Goal: Transaction & Acquisition: Purchase product/service

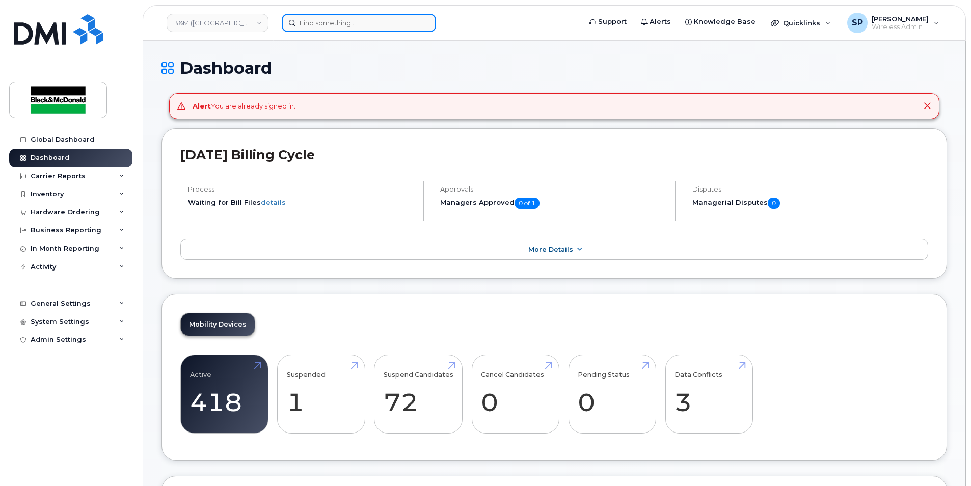
click at [314, 23] on input at bounding box center [359, 23] width 154 height 18
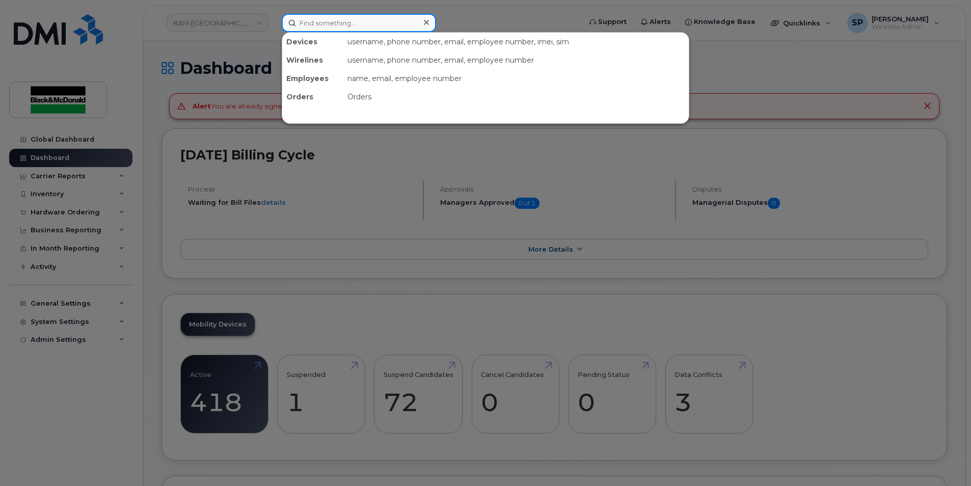
click at [320, 25] on input at bounding box center [359, 23] width 154 height 18
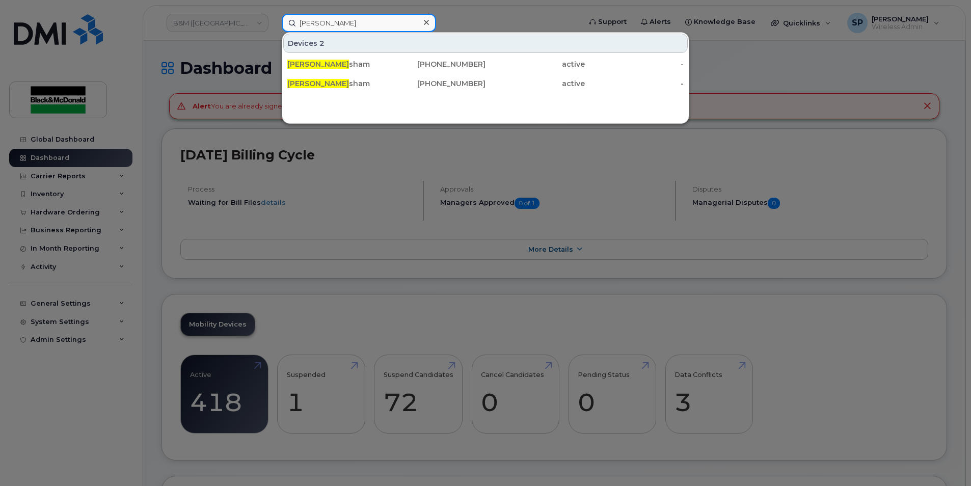
drag, startPoint x: 339, startPoint y: 21, endPoint x: 238, endPoint y: 31, distance: 101.3
click at [273, 31] on div "Liam Frad Devices 2 Liam Frad sham 506-953-2542 active - Liam Frad sham 506-953…" at bounding box center [427, 23] width 309 height 18
type input "kodi d"
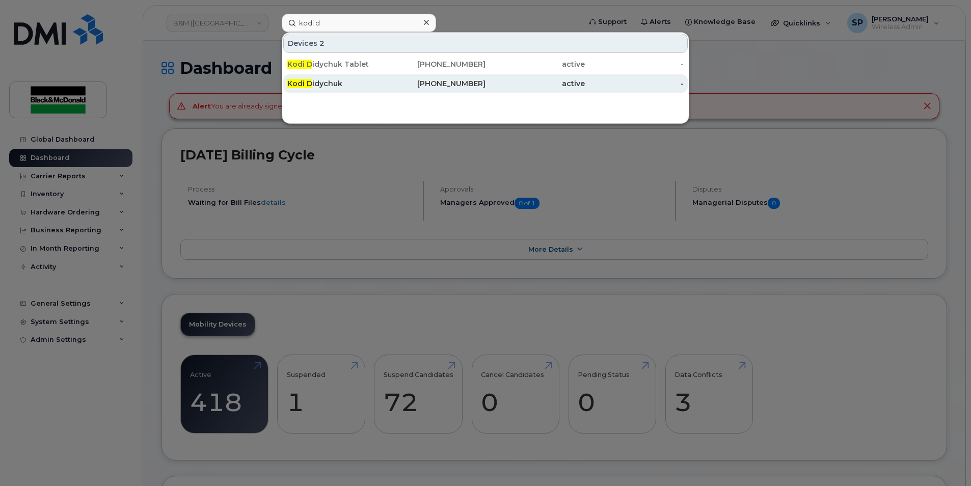
click at [387, 76] on div "Kodi D idychuk" at bounding box center [436, 83] width 99 height 18
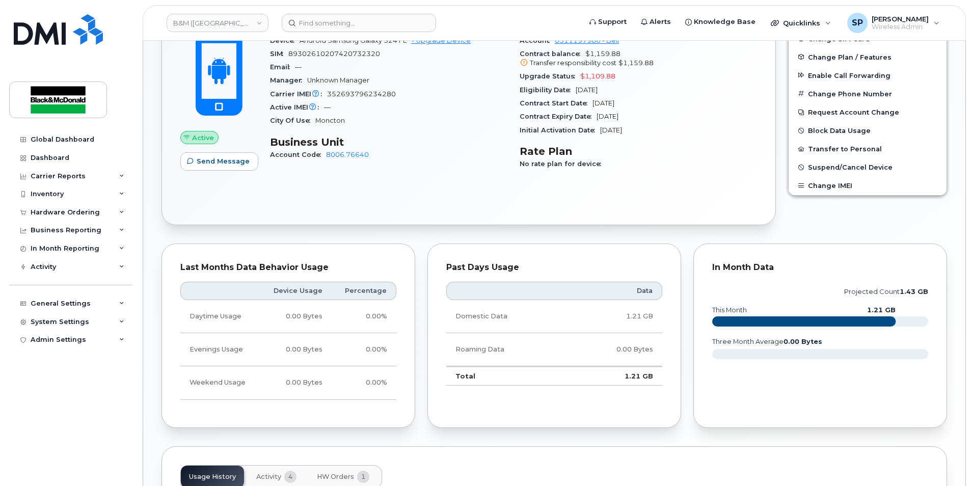
scroll to position [224, 0]
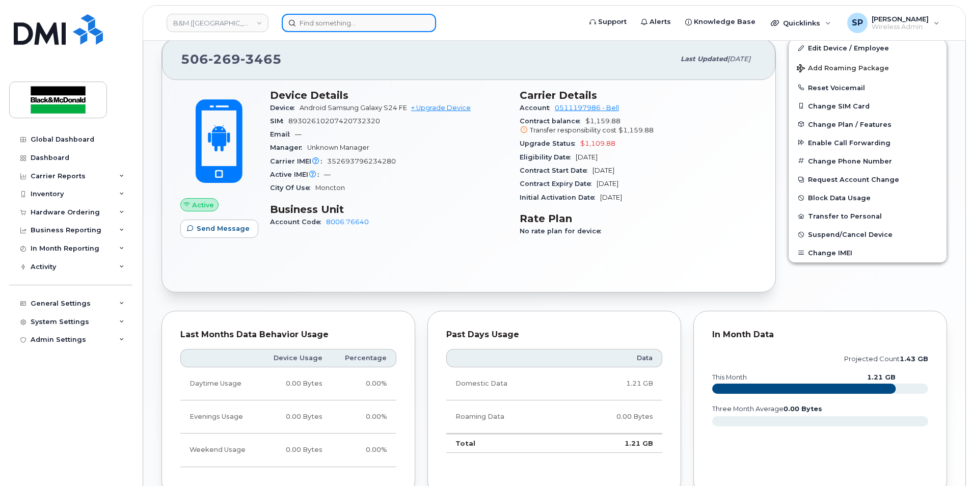
click at [369, 24] on input at bounding box center [359, 23] width 154 height 18
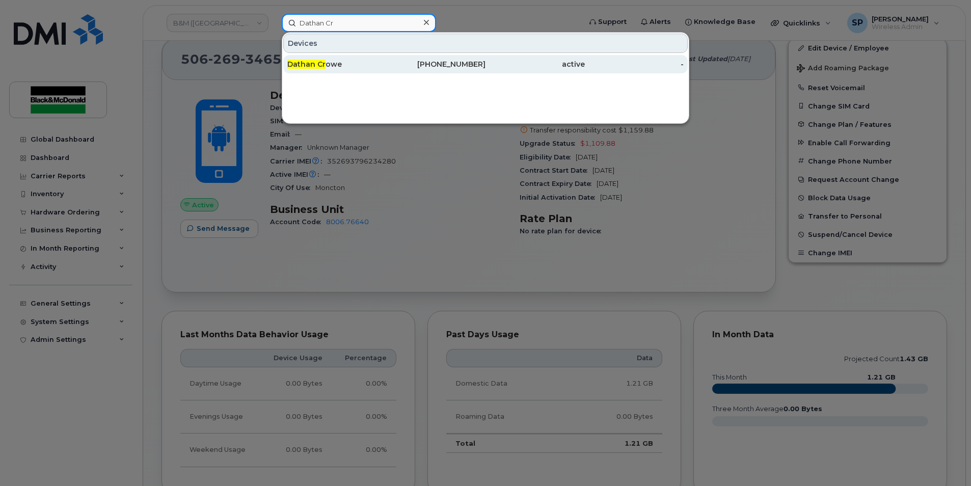
type input "Dathan Cr"
click at [485, 58] on div "506-269-6598" at bounding box center [534, 64] width 99 height 18
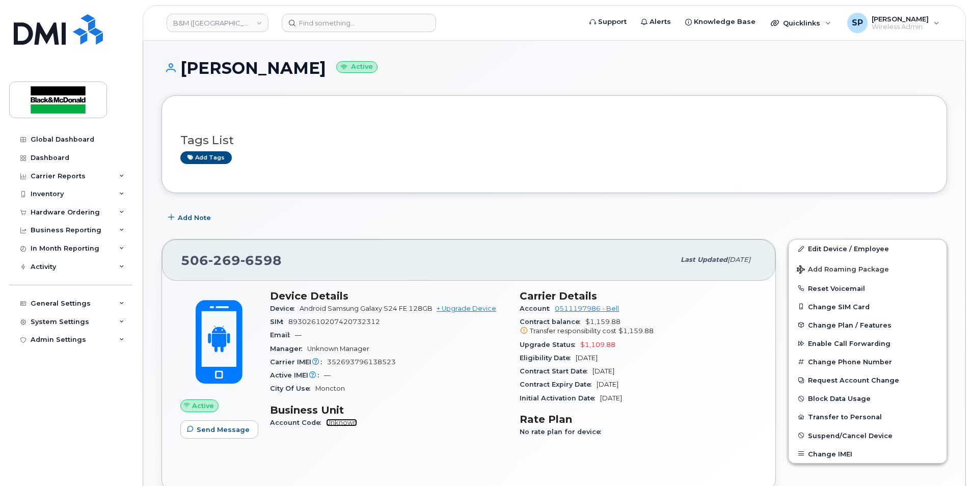
click at [333, 424] on link "Unknown" at bounding box center [341, 423] width 31 height 8
drag, startPoint x: 34, startPoint y: 154, endPoint x: 4, endPoint y: 155, distance: 30.1
click at [34, 154] on div "Dashboard" at bounding box center [50, 158] width 39 height 8
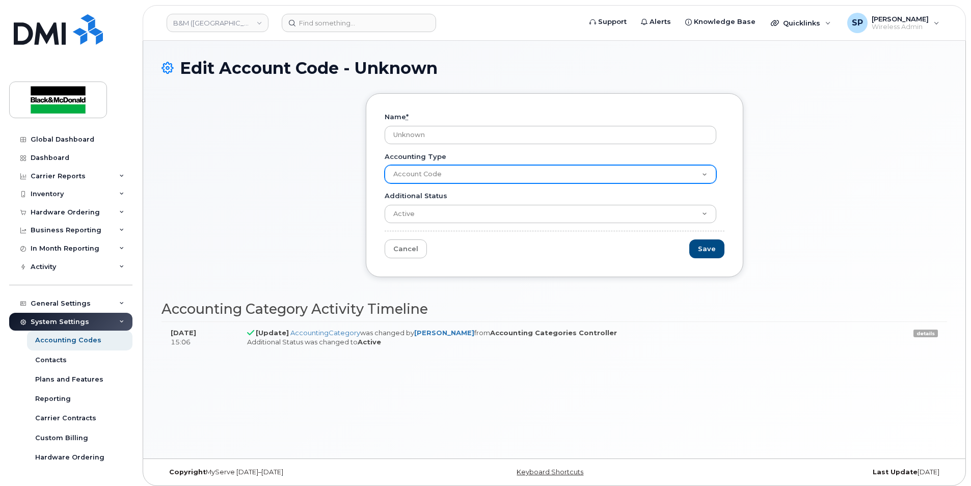
click at [431, 178] on select "Account Code" at bounding box center [551, 174] width 332 height 18
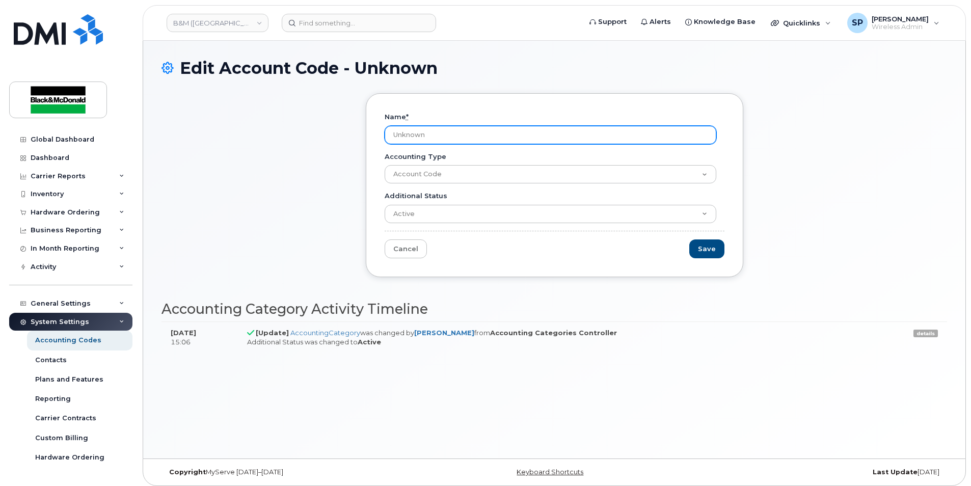
click at [413, 143] on input "Unknown" at bounding box center [551, 135] width 332 height 18
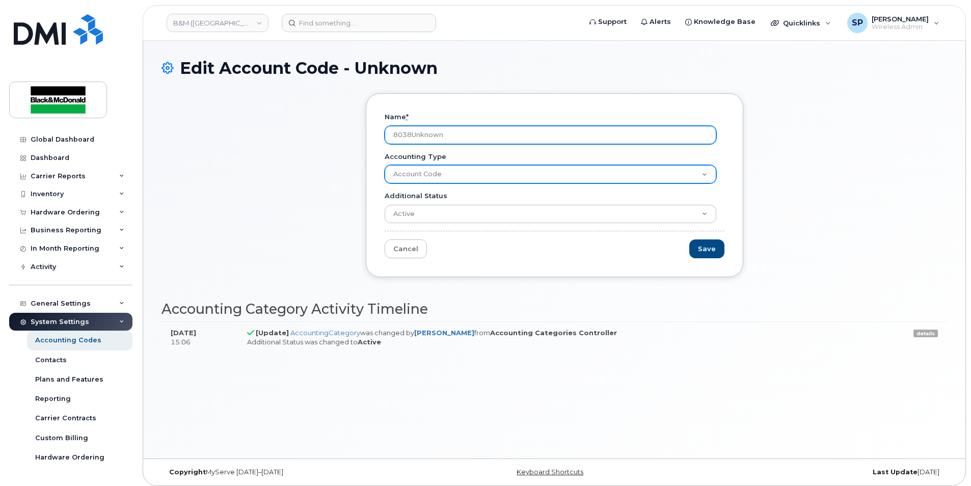
type input "8038Unknown"
click at [508, 174] on select "Account Code" at bounding box center [551, 174] width 332 height 18
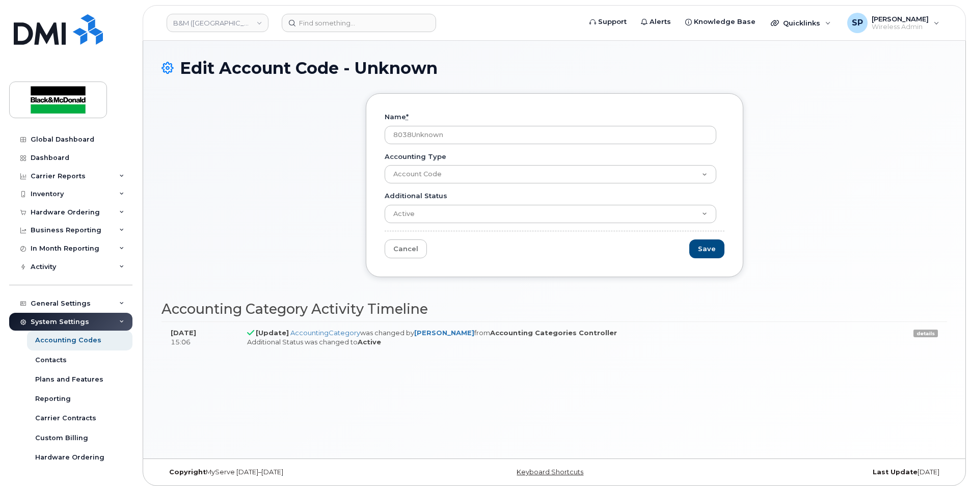
click at [611, 244] on form "Name * 8038Unknown Accounting Type Account Code Additional Status Active Suspen…" at bounding box center [555, 185] width 340 height 146
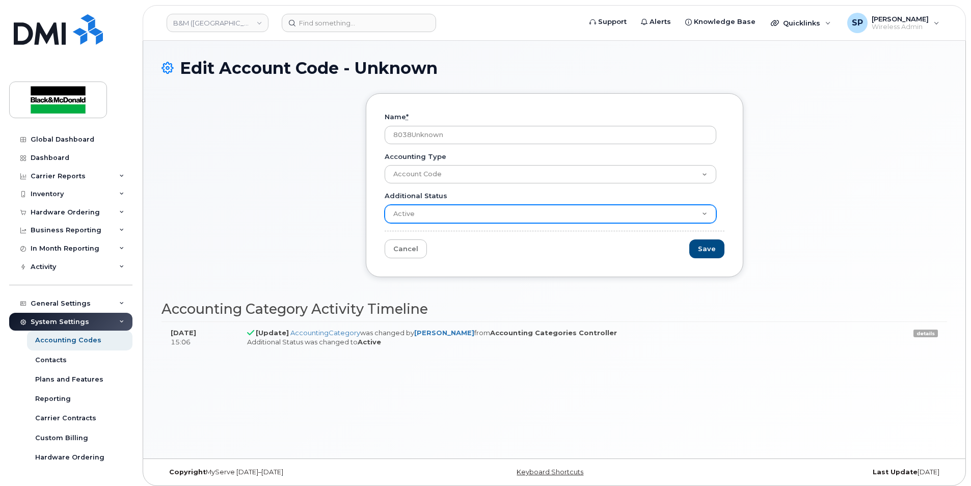
click at [612, 221] on select "Active Suspended Cancelled Closed" at bounding box center [551, 214] width 332 height 18
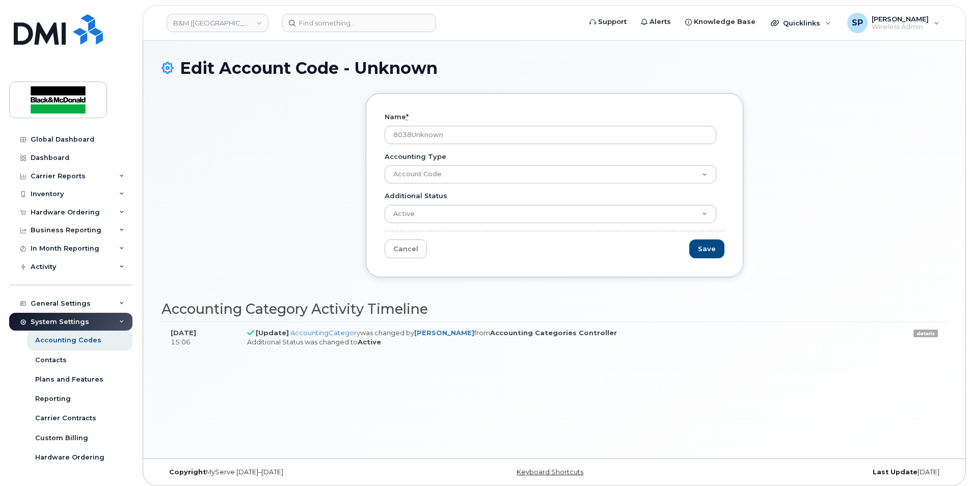
click at [254, 244] on div "Name * 8038Unknown Accounting Type Account Code Additional Status Active Suspen…" at bounding box center [553, 192] width 785 height 199
click at [440, 128] on input "8038Unknown" at bounding box center [551, 135] width 332 height 18
drag, startPoint x: 481, startPoint y: 130, endPoint x: 412, endPoint y: 144, distance: 70.7
click at [412, 144] on form "Name * 8038Unknown Accounting Type Account Code Additional Status Active Suspen…" at bounding box center [555, 185] width 340 height 146
drag, startPoint x: 307, startPoint y: 27, endPoint x: 292, endPoint y: 29, distance: 14.9
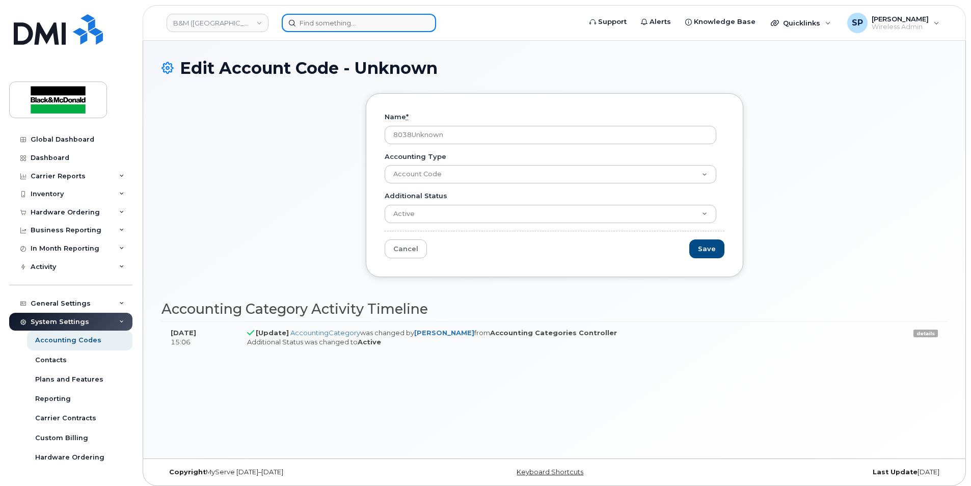
click at [307, 27] on input at bounding box center [359, 23] width 154 height 18
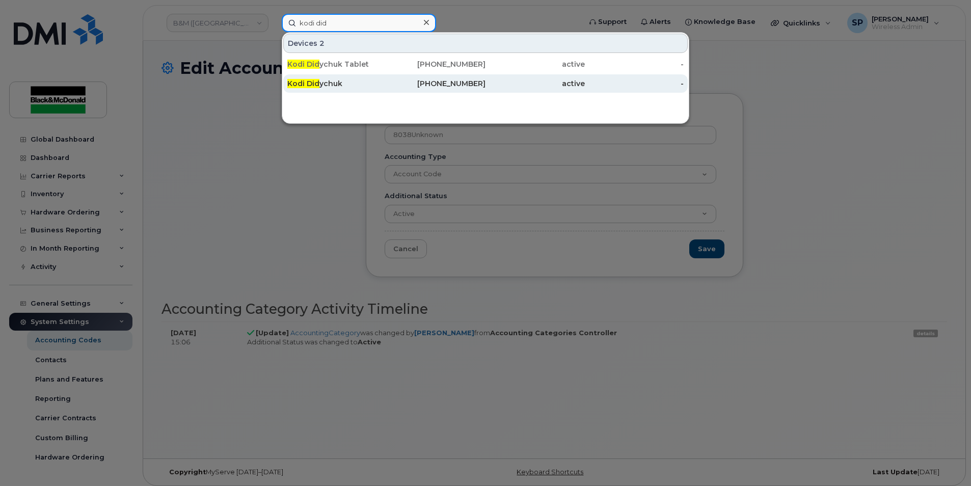
type input "kodi did"
click at [325, 85] on div "Kodi Did ychuk" at bounding box center [336, 83] width 99 height 10
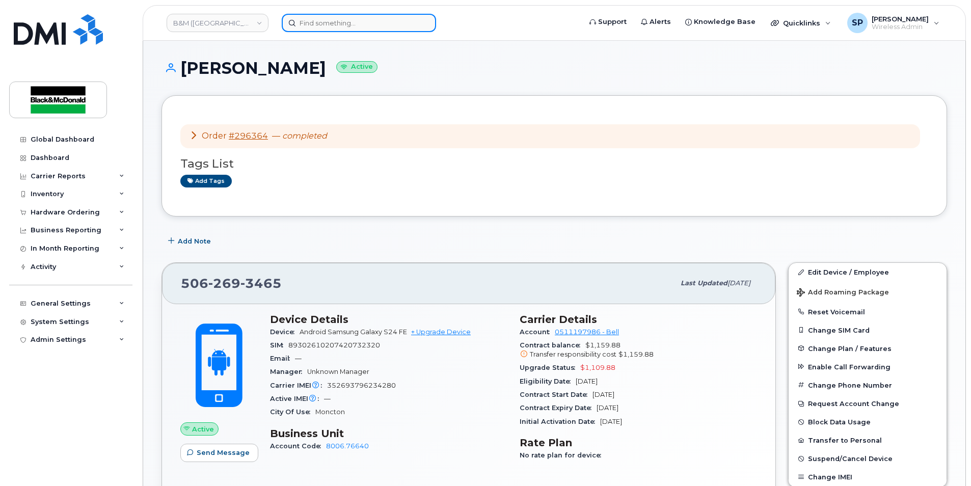
click at [311, 25] on input at bounding box center [359, 23] width 154 height 18
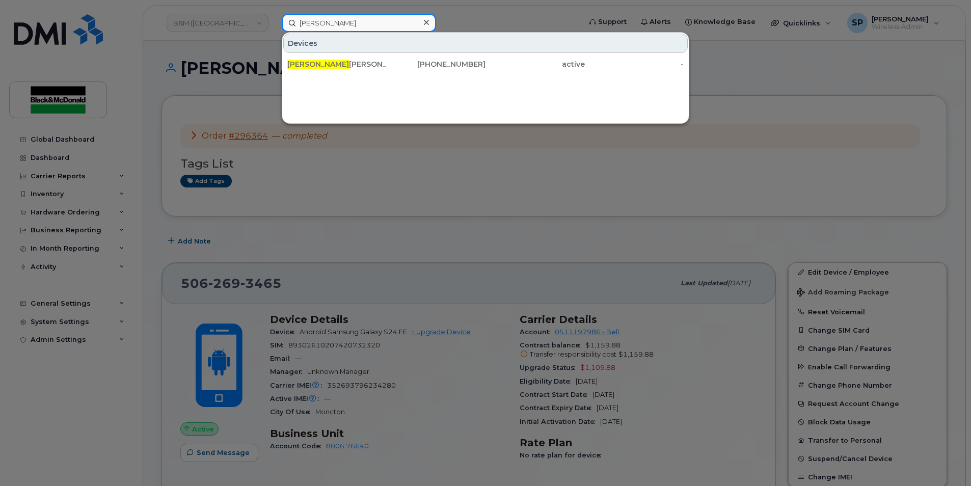
type input "dathan"
click at [343, 49] on div "Devices" at bounding box center [485, 43] width 404 height 19
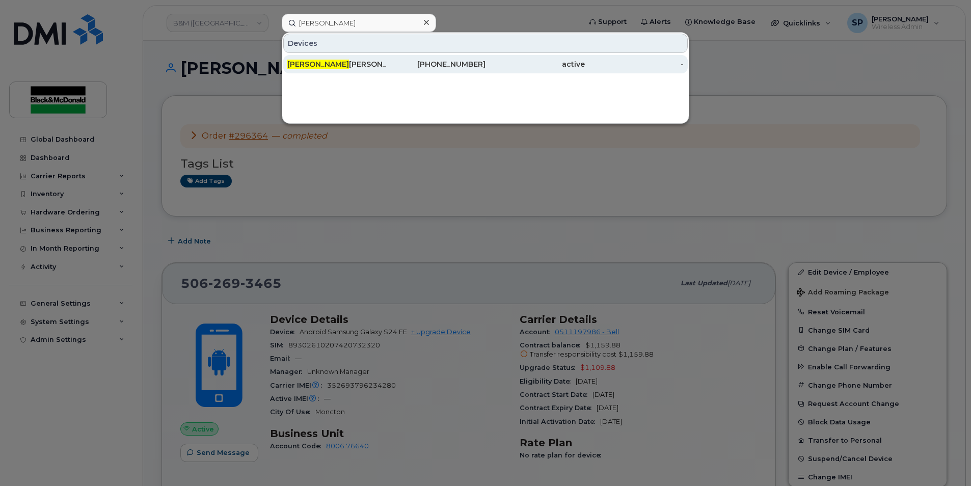
click at [331, 66] on div "Dathan Crowe" at bounding box center [336, 64] width 99 height 10
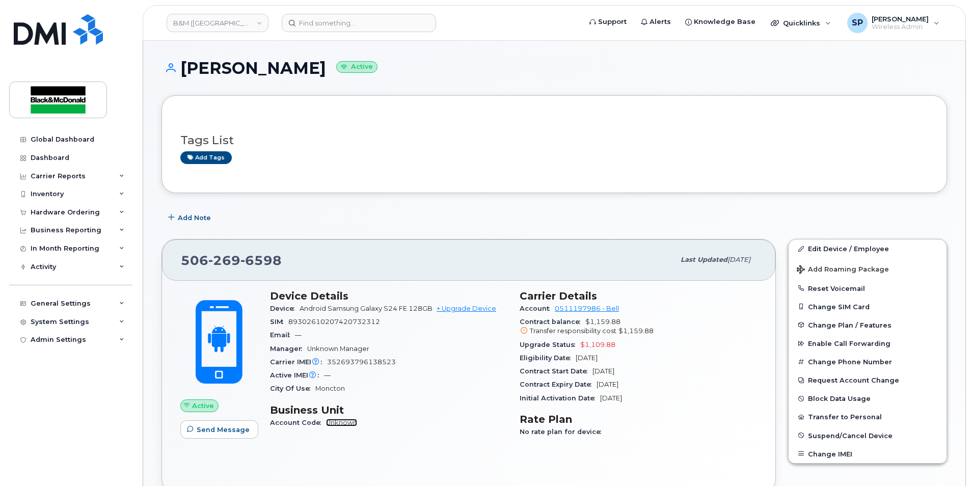
click at [329, 425] on link "Unknown" at bounding box center [341, 423] width 31 height 8
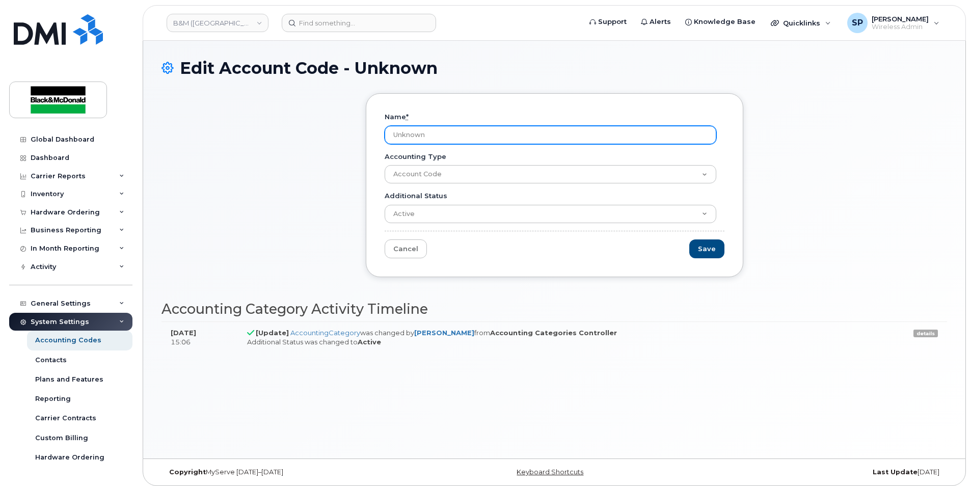
click at [498, 126] on input "Unknown" at bounding box center [551, 135] width 332 height 18
drag, startPoint x: 487, startPoint y: 130, endPoint x: 370, endPoint y: 134, distance: 117.7
click at [370, 134] on div "Name * Unknown Accounting Type Account Code Additional Status Active Suspended …" at bounding box center [554, 185] width 377 height 184
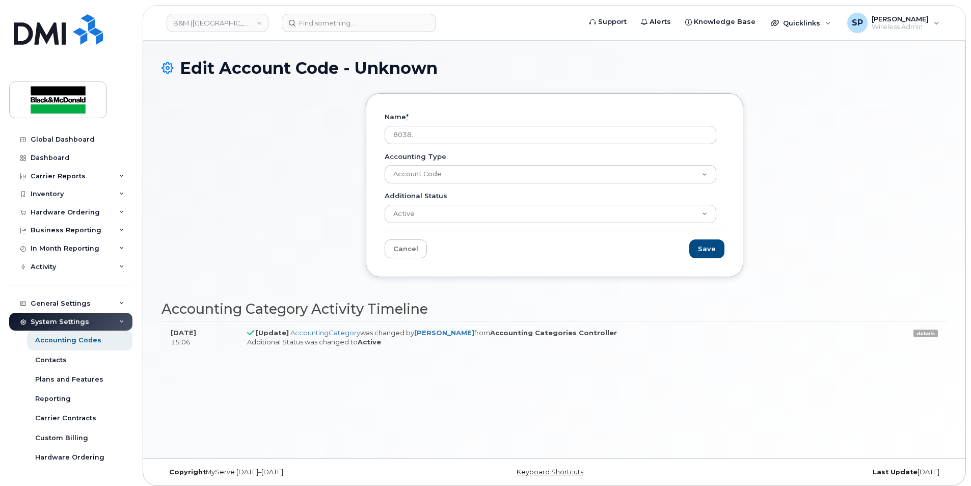
type input "8038."
click at [689, 239] on input "Save" at bounding box center [706, 248] width 35 height 19
type input "Saving..."
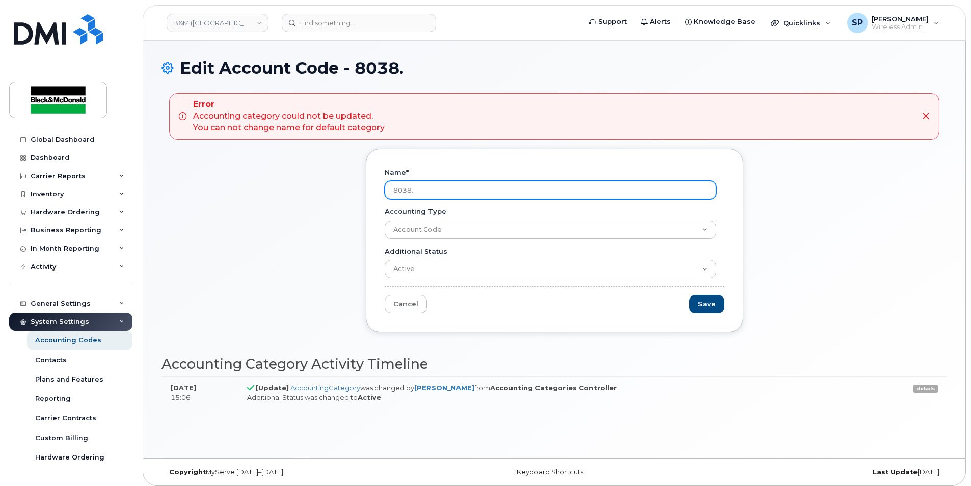
click at [448, 190] on input "8038." at bounding box center [551, 190] width 332 height 18
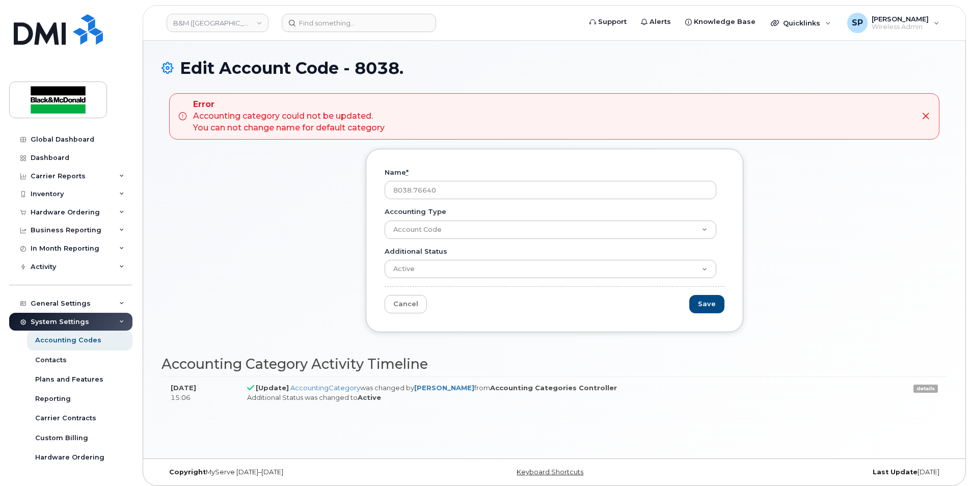
type input "8038.76640"
click at [492, 292] on form "Name * 8038.76640 Accounting Type Account Code Additional Status Active Suspend…" at bounding box center [555, 241] width 340 height 146
click at [712, 306] on input "Save" at bounding box center [706, 304] width 35 height 19
type input "Saving..."
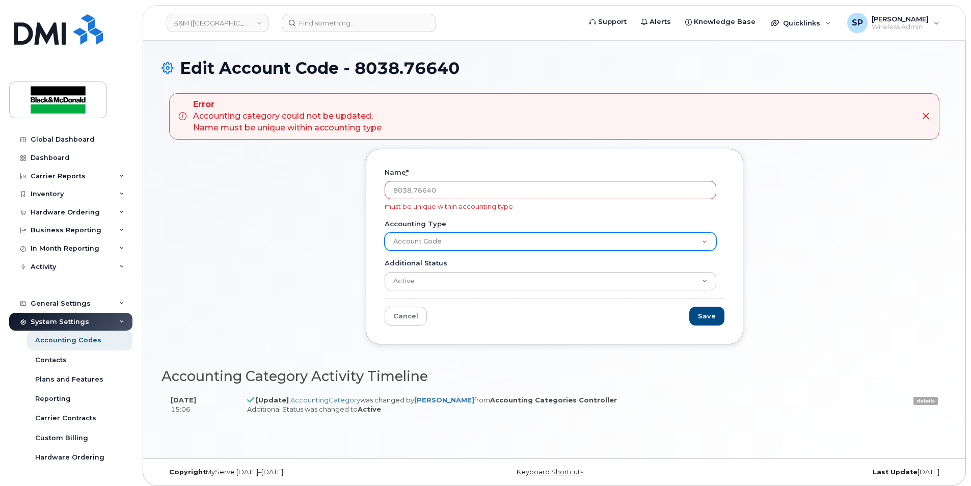
click at [443, 245] on select "Account Code" at bounding box center [551, 241] width 332 height 18
click at [428, 244] on select "Account Code" at bounding box center [551, 241] width 332 height 18
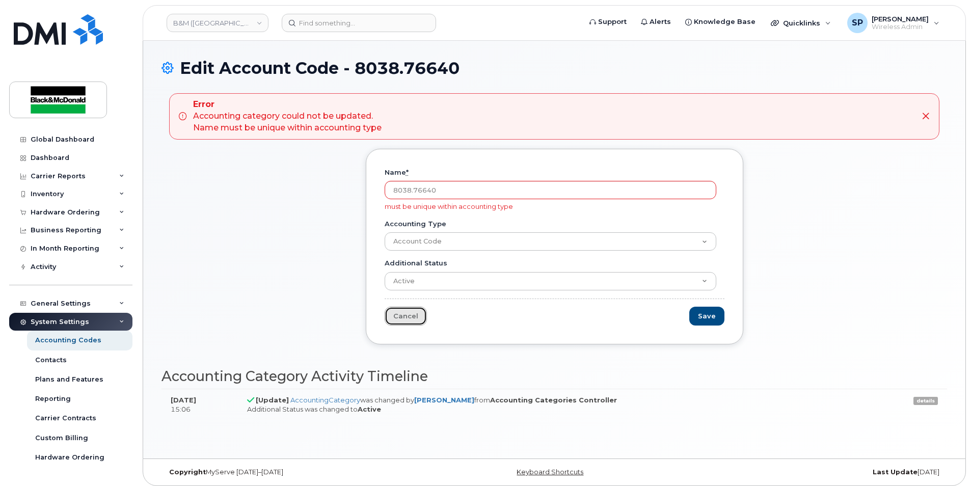
click at [408, 312] on link "Cancel" at bounding box center [406, 316] width 42 height 19
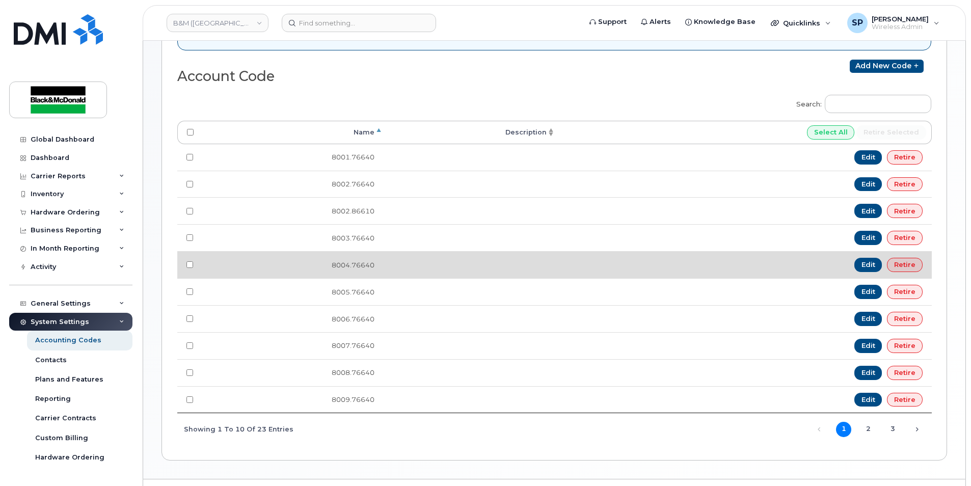
scroll to position [228, 0]
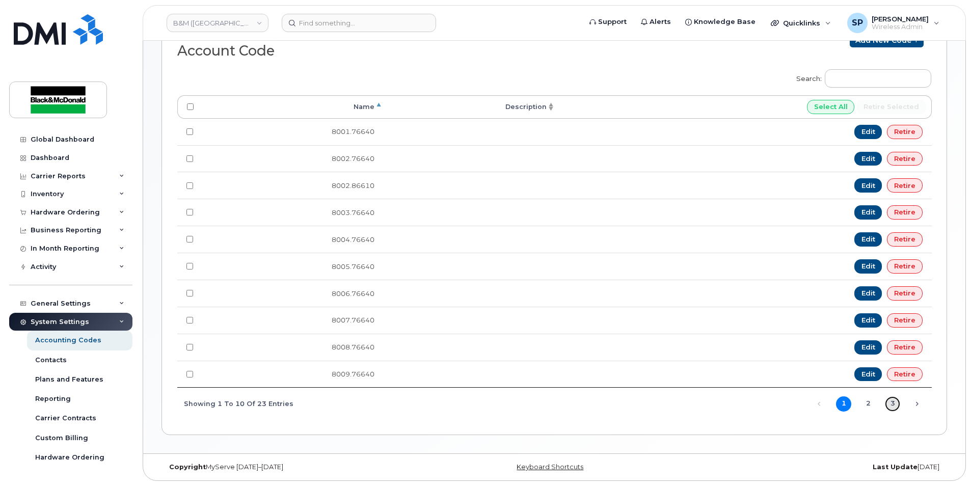
click at [888, 408] on link "3" at bounding box center [892, 403] width 15 height 15
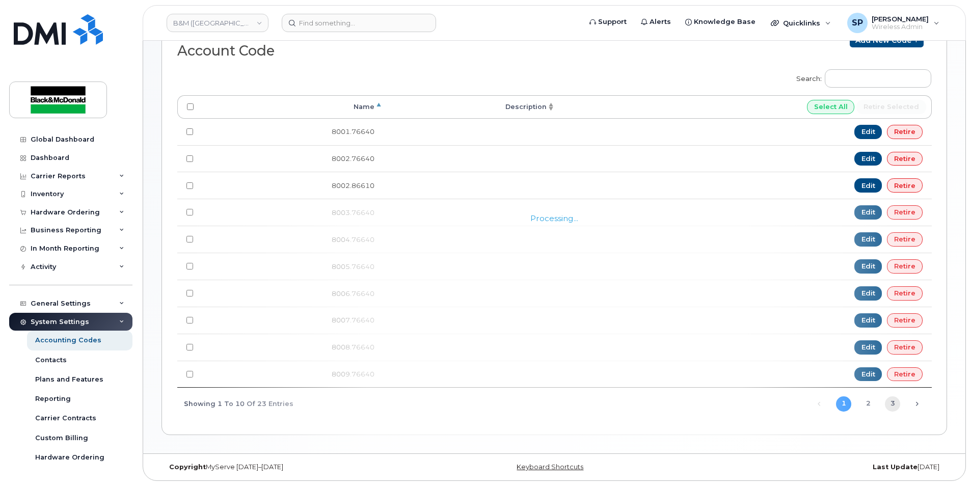
scroll to position [39, 0]
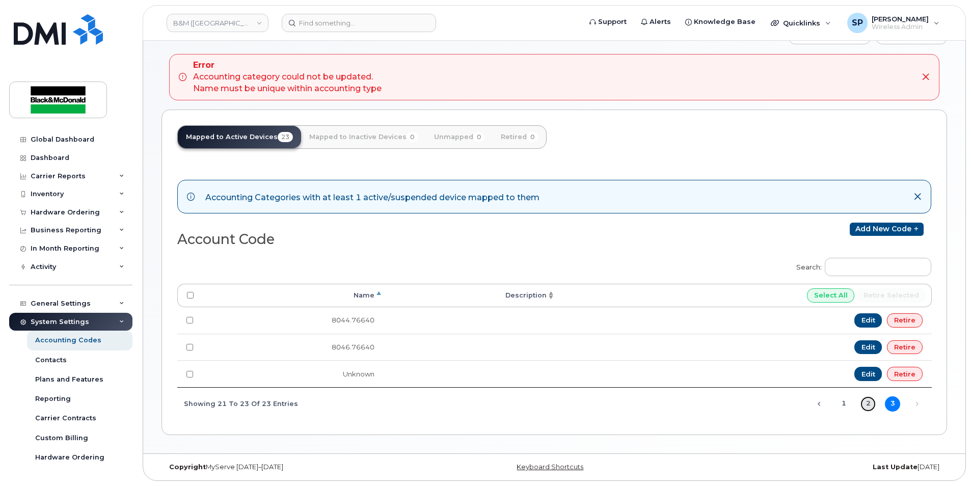
click at [870, 405] on link "2" at bounding box center [867, 403] width 15 height 15
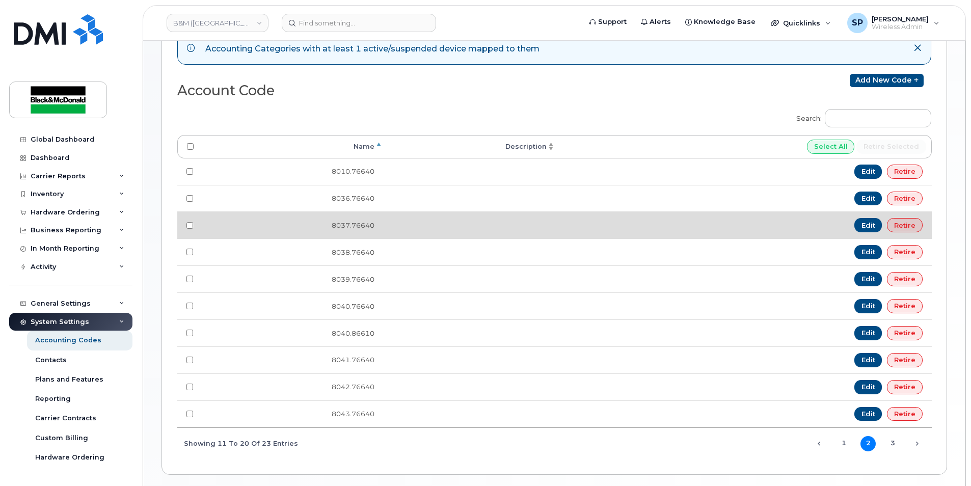
scroll to position [208, 0]
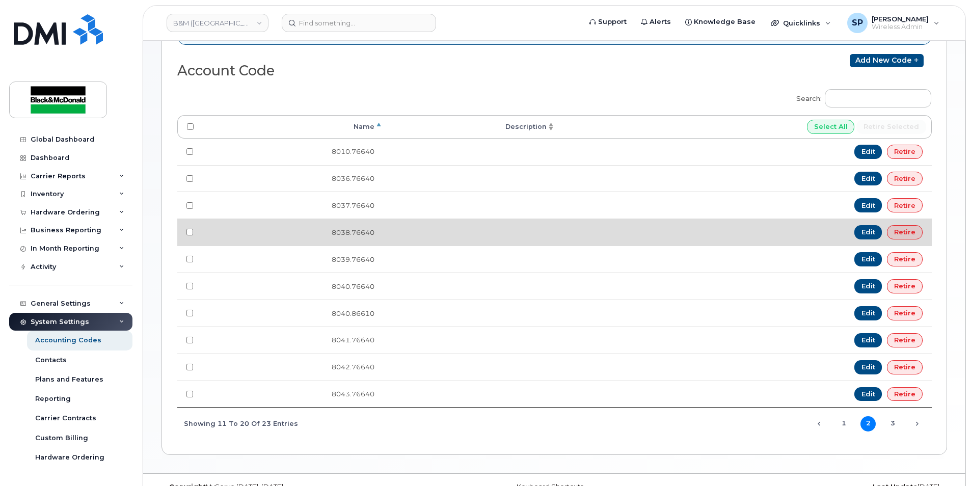
click at [190, 236] on td at bounding box center [189, 231] width 25 height 27
click at [190, 182] on input "checkbox" at bounding box center [189, 178] width 7 height 7
checkbox input "true"
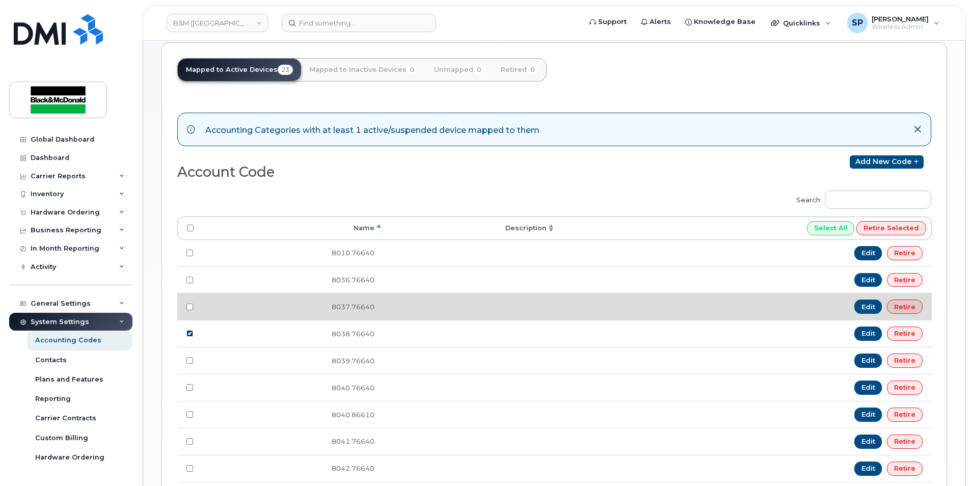
scroll to position [228, 0]
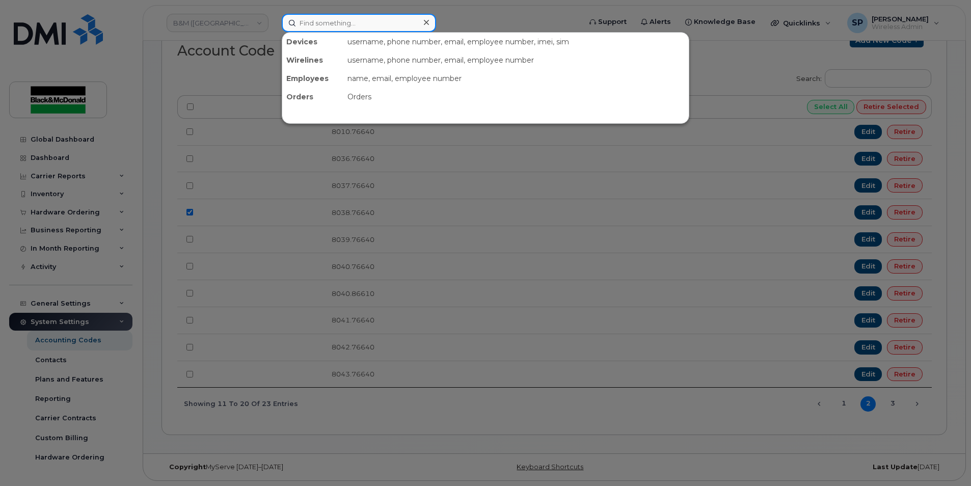
click at [334, 32] on input at bounding box center [359, 23] width 154 height 18
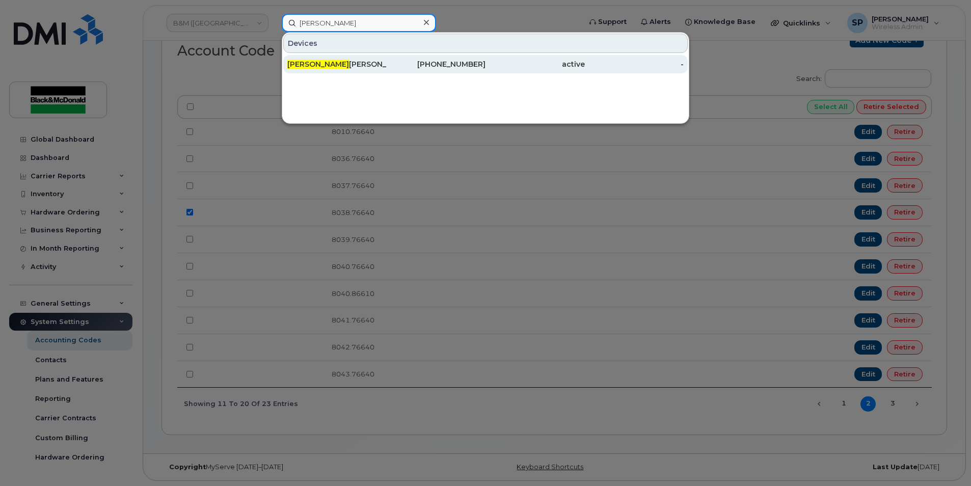
type input "dathan"
click at [321, 60] on div "Dathan Crowe" at bounding box center [336, 64] width 99 height 10
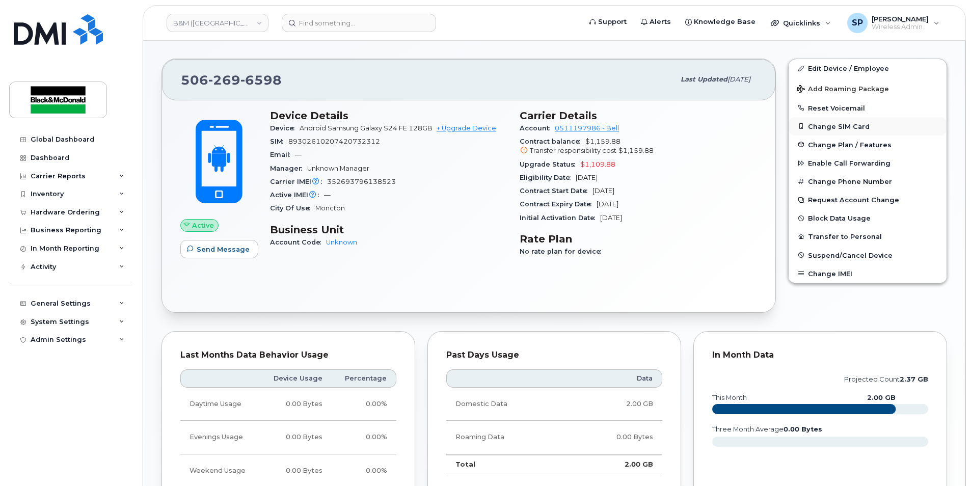
scroll to position [169, 0]
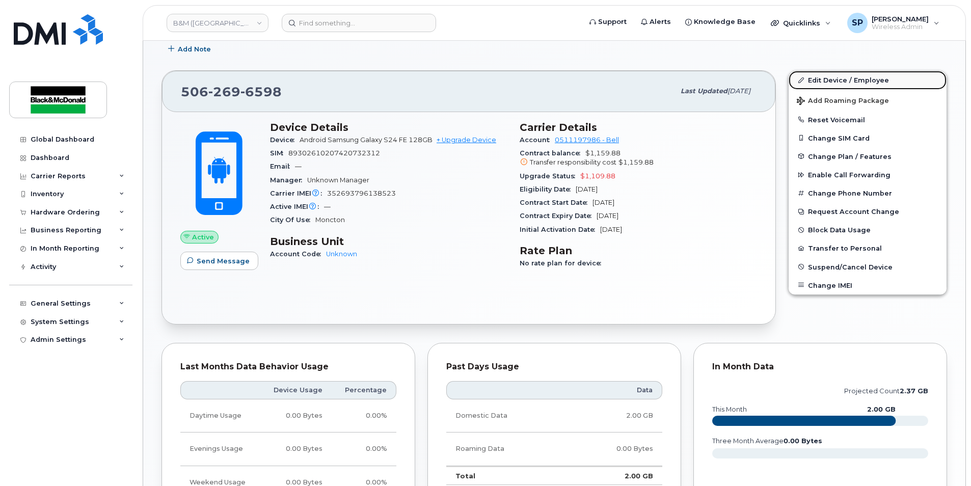
click at [852, 72] on link "Edit Device / Employee" at bounding box center [867, 80] width 158 height 18
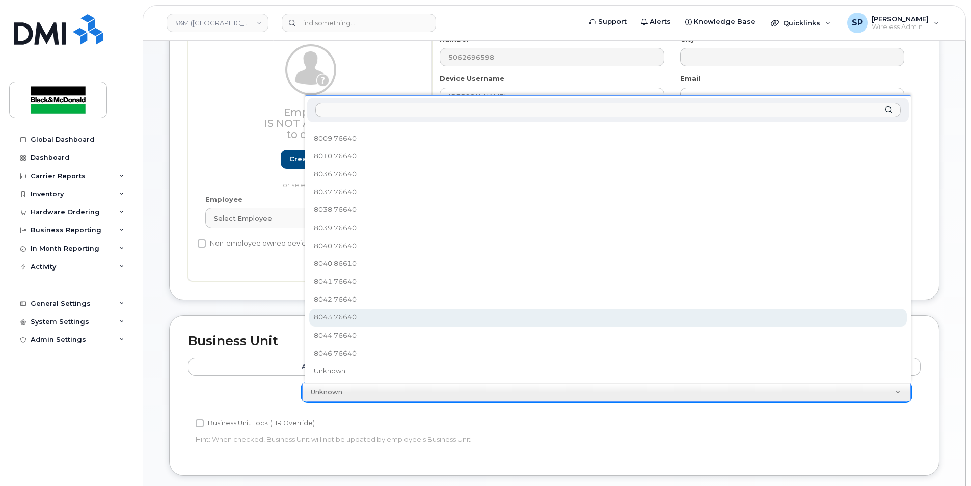
scroll to position [157, 0]
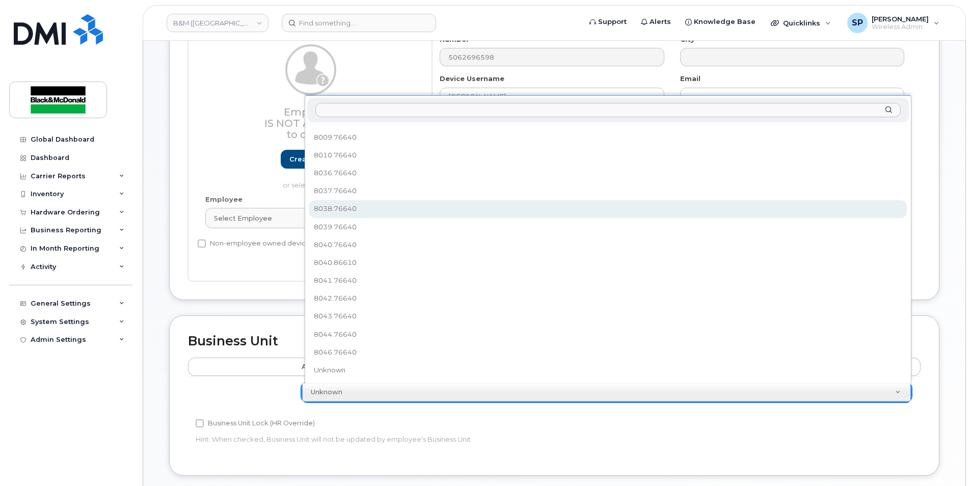
select select "91373"
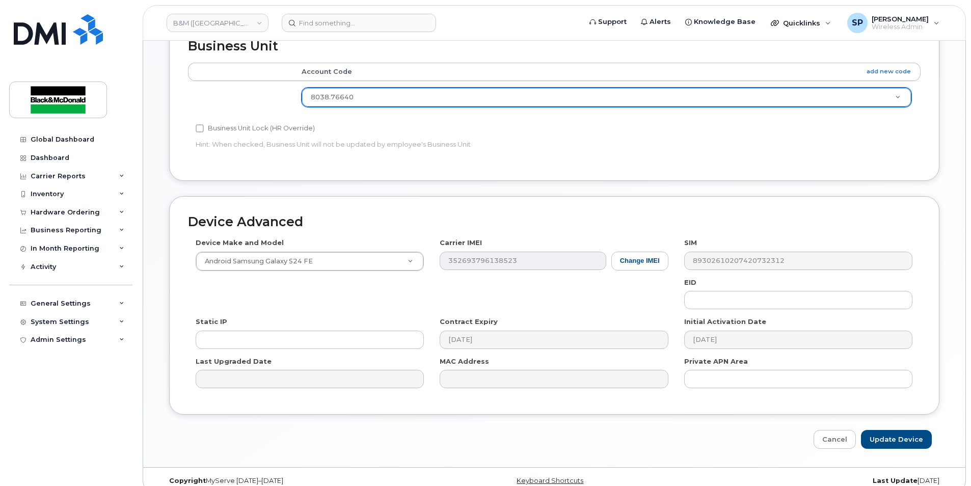
scroll to position [409, 0]
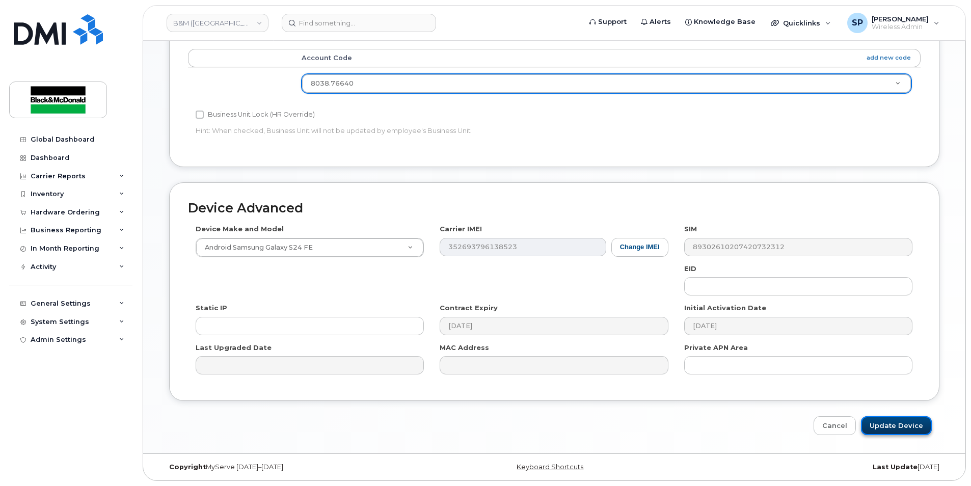
click at [894, 424] on input "Update Device" at bounding box center [896, 425] width 71 height 19
type input "Saving..."
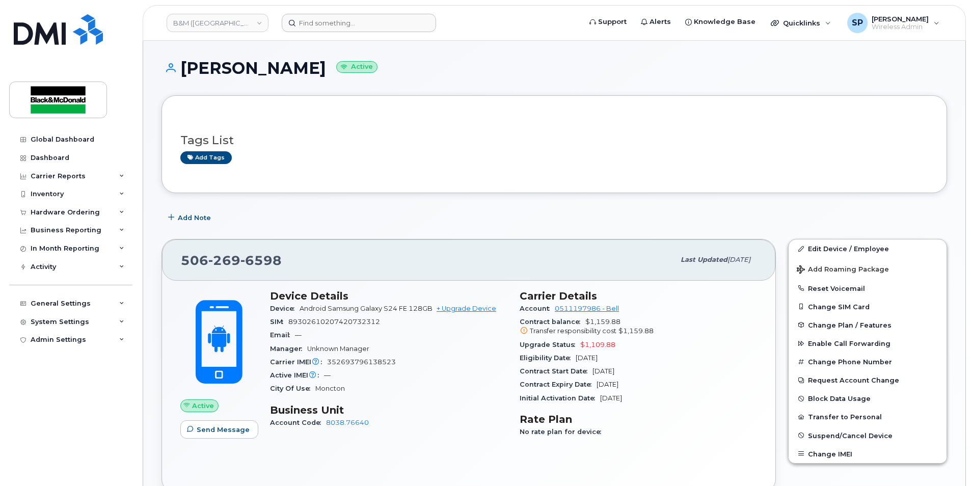
drag, startPoint x: 301, startPoint y: 8, endPoint x: 299, endPoint y: 19, distance: 11.9
click at [301, 11] on header "B&M (Atlantic Region) Support Alerts Knowledge Base Quicklinks Suspend / Cancel…" at bounding box center [554, 23] width 823 height 36
click at [299, 19] on input at bounding box center [359, 23] width 154 height 18
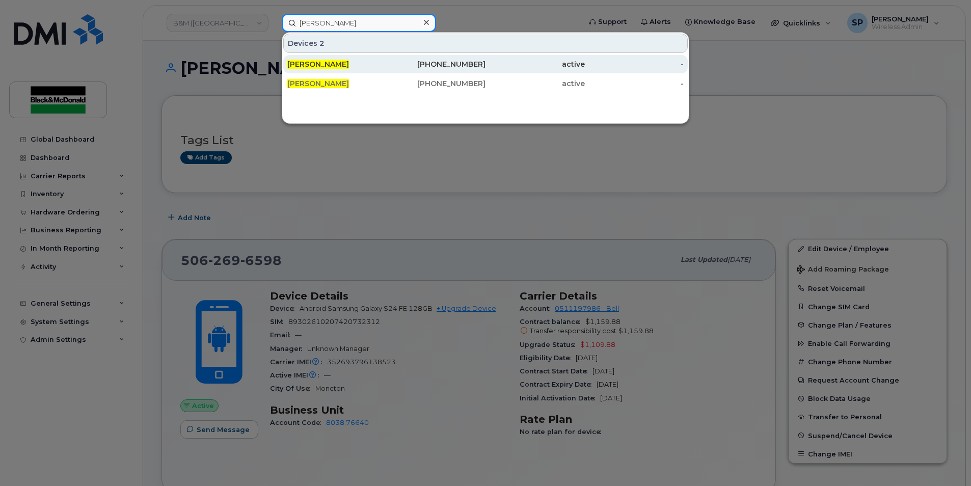
type input "[PERSON_NAME]"
click at [323, 61] on span "[PERSON_NAME]" at bounding box center [318, 64] width 62 height 9
drag, startPoint x: 323, startPoint y: 61, endPoint x: 334, endPoint y: 64, distance: 11.0
click at [323, 61] on span "[PERSON_NAME]" at bounding box center [318, 64] width 62 height 9
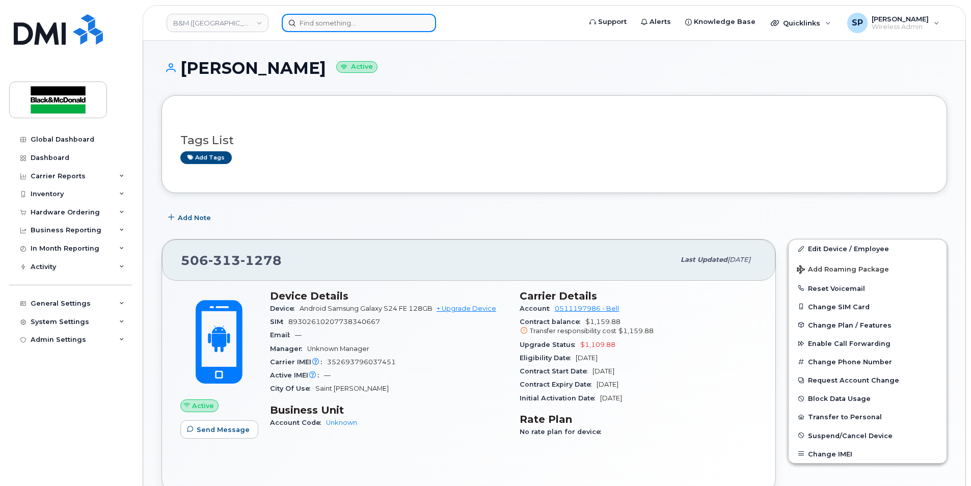
click at [347, 23] on input at bounding box center [359, 23] width 154 height 18
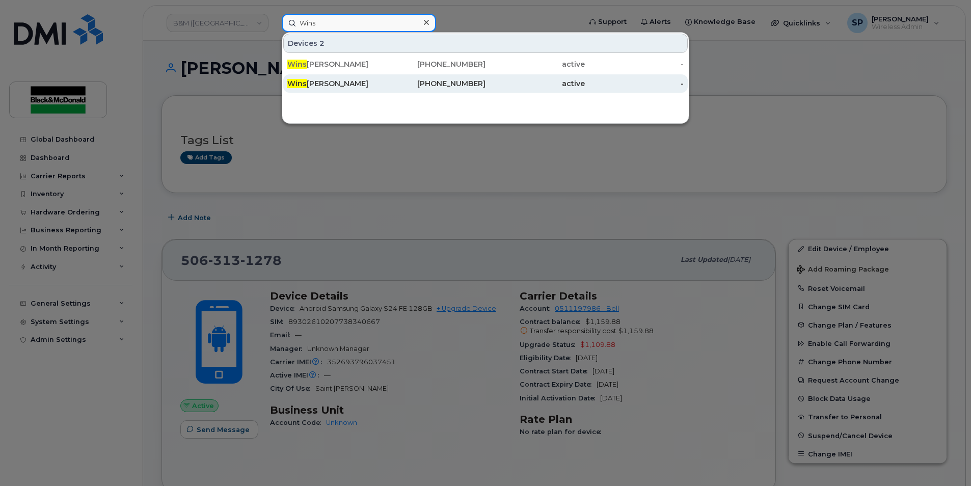
type input "Wins"
click at [387, 75] on div "Wins [PERSON_NAME]" at bounding box center [436, 83] width 99 height 18
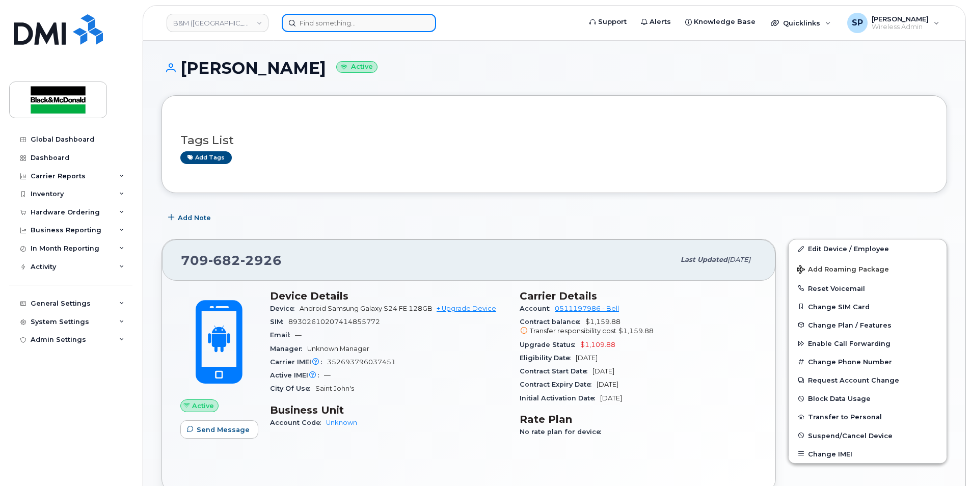
click at [321, 25] on input at bounding box center [359, 23] width 154 height 18
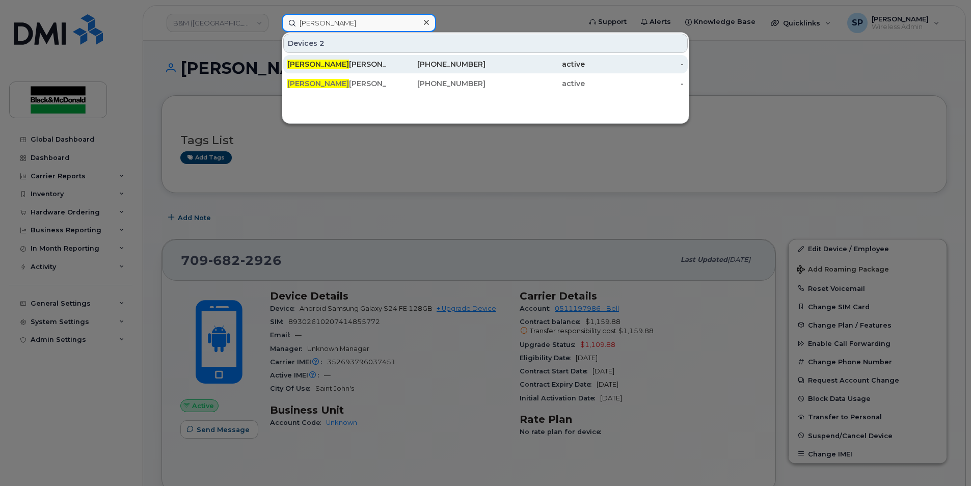
type input "winston"
click at [387, 70] on div "Winston Lee" at bounding box center [436, 64] width 99 height 18
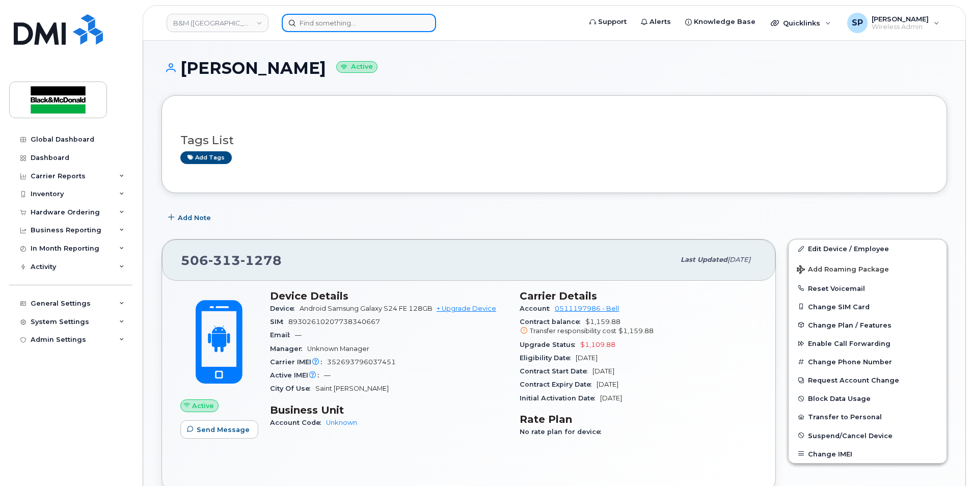
click at [318, 30] on input at bounding box center [359, 23] width 154 height 18
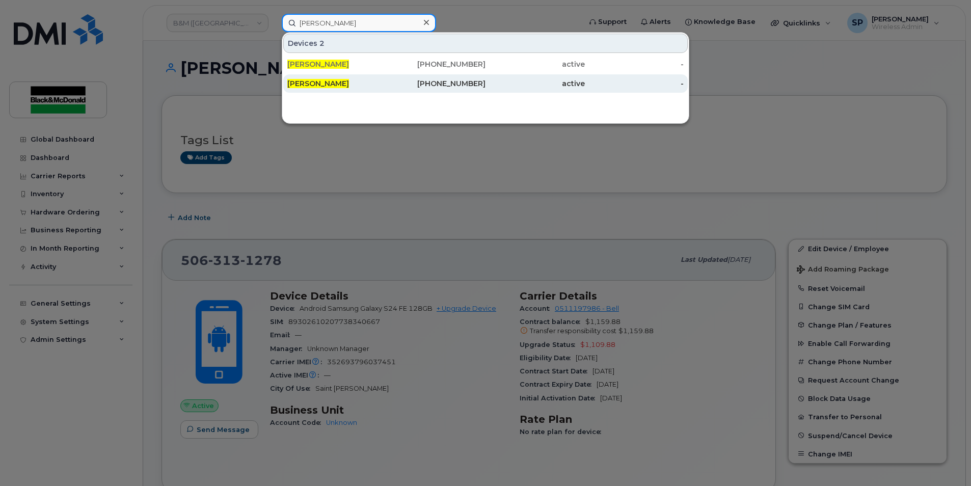
type input "winston lee"
click at [387, 89] on div "Winston Lee" at bounding box center [436, 83] width 99 height 18
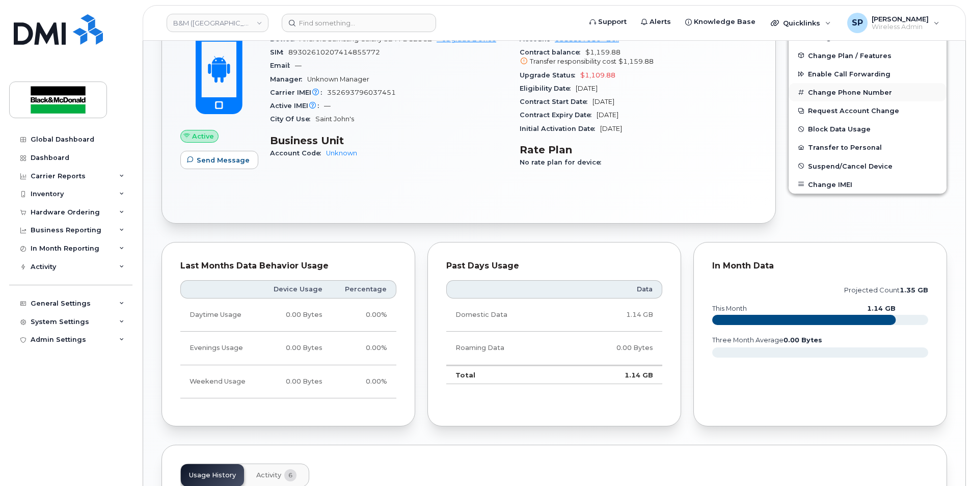
scroll to position [134, 0]
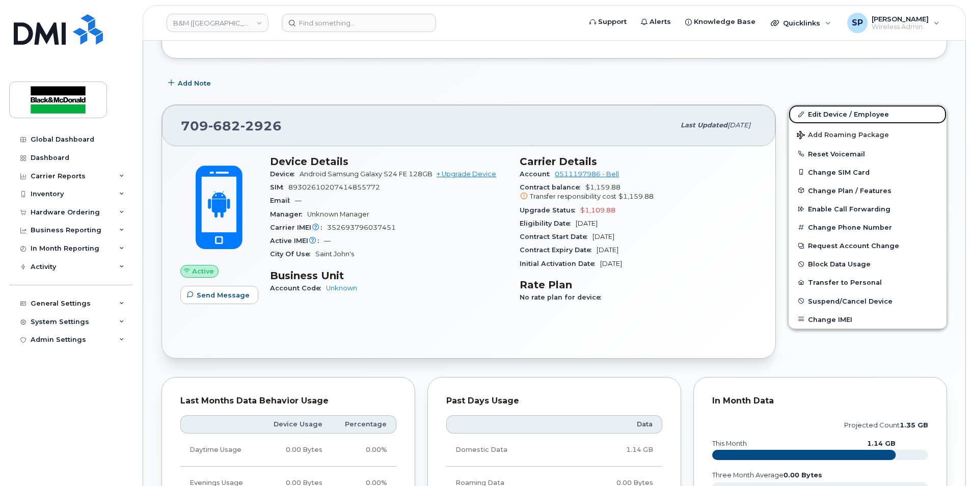
drag, startPoint x: 850, startPoint y: 115, endPoint x: 737, endPoint y: 175, distance: 128.0
click at [850, 115] on link "Edit Device / Employee" at bounding box center [867, 114] width 158 height 18
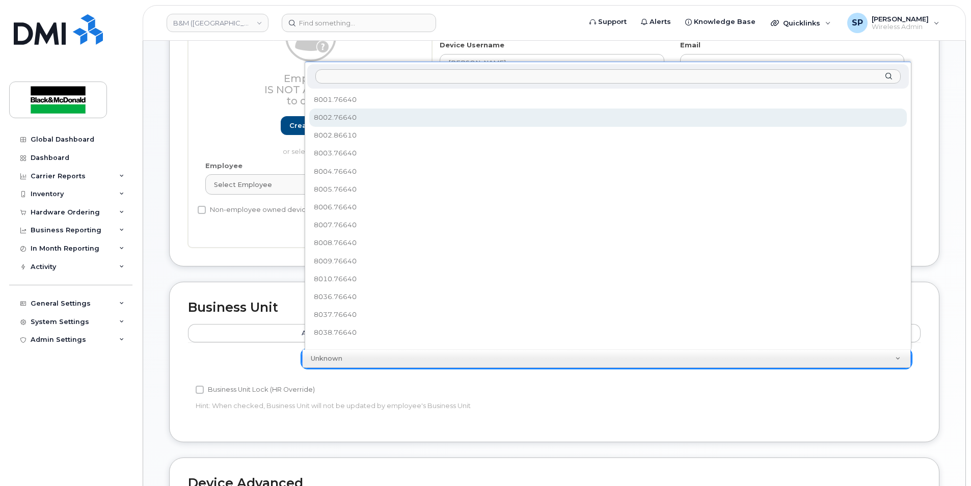
select select "91372"
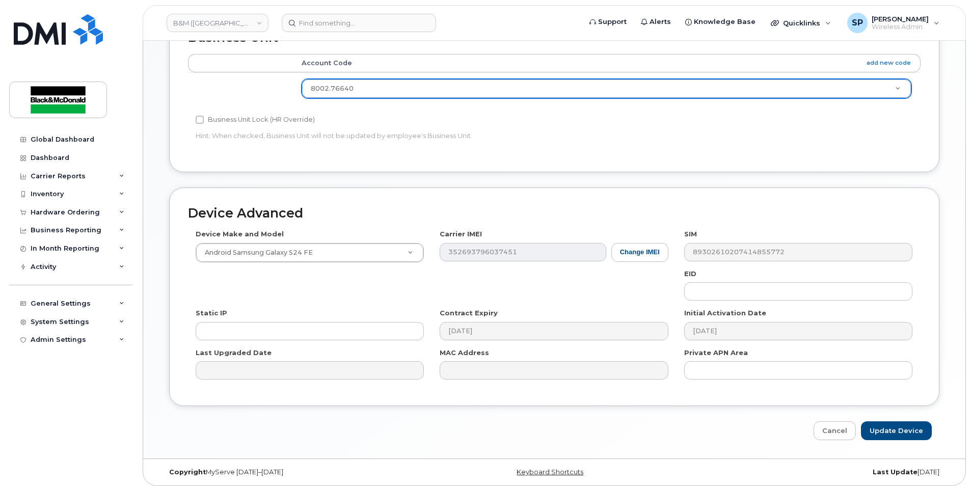
scroll to position [409, 0]
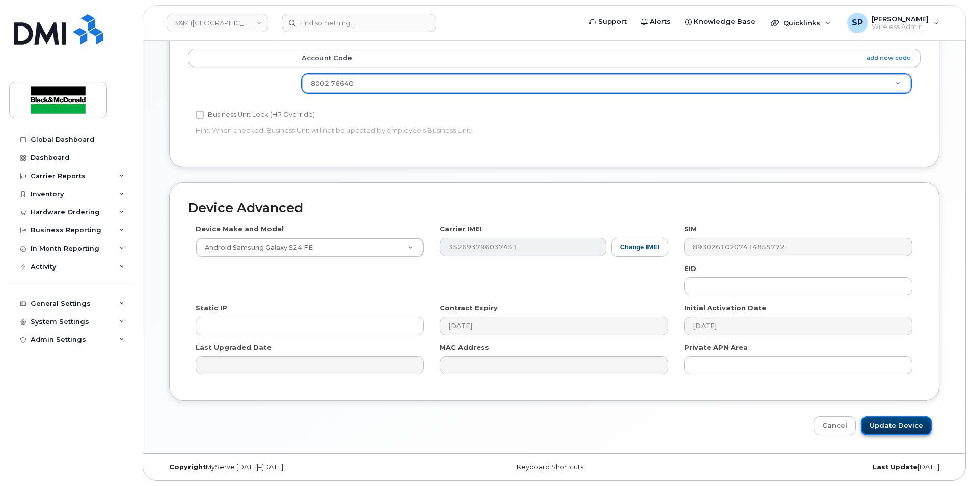
click at [897, 434] on input "Update Device" at bounding box center [896, 425] width 71 height 19
type input "Saving..."
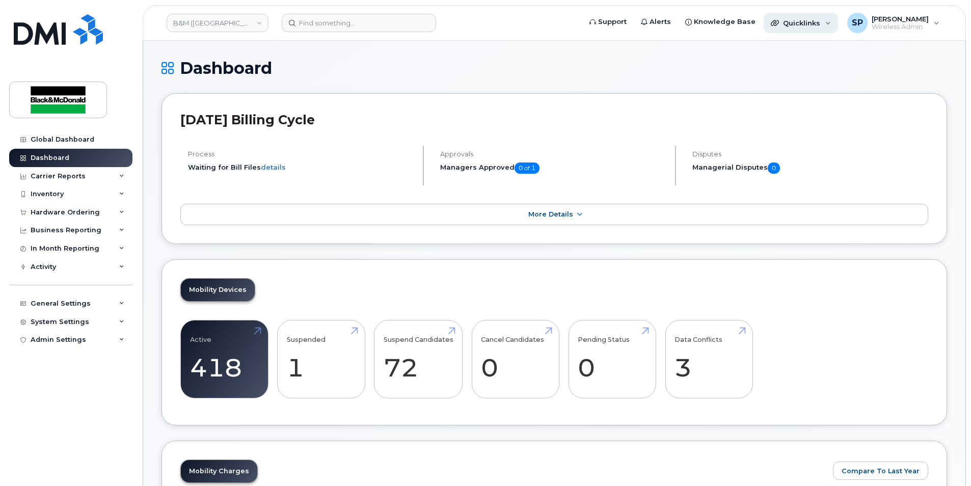
click at [803, 23] on span "Quicklinks" at bounding box center [801, 23] width 37 height 8
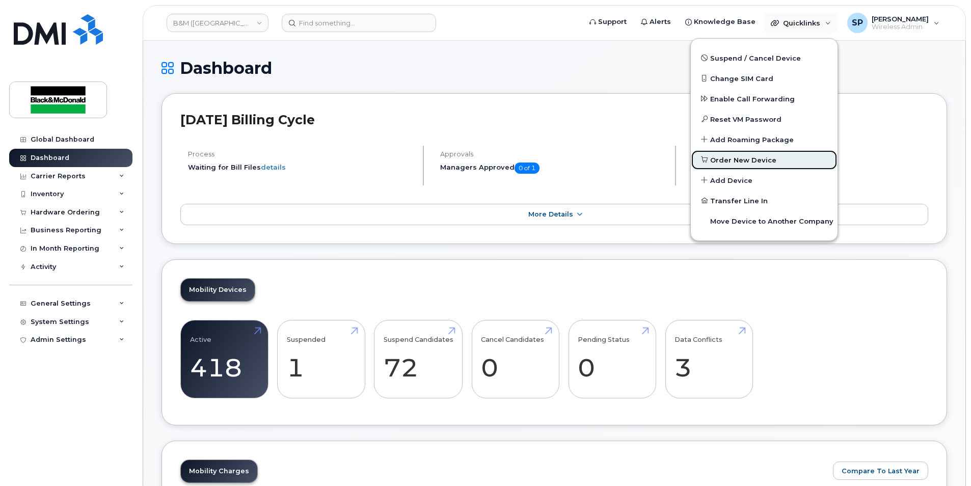
click at [743, 160] on span "Order New Device" at bounding box center [743, 160] width 66 height 10
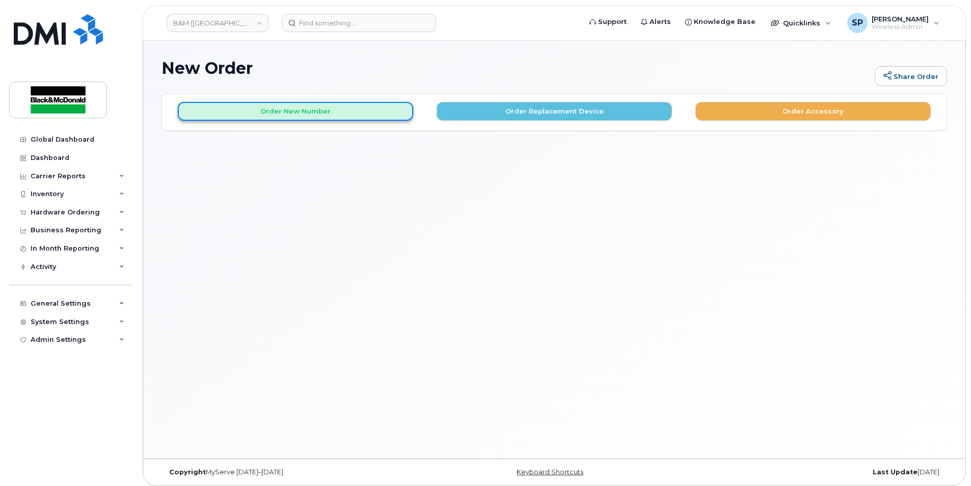
click at [311, 109] on button "Order New Number" at bounding box center [295, 111] width 235 height 19
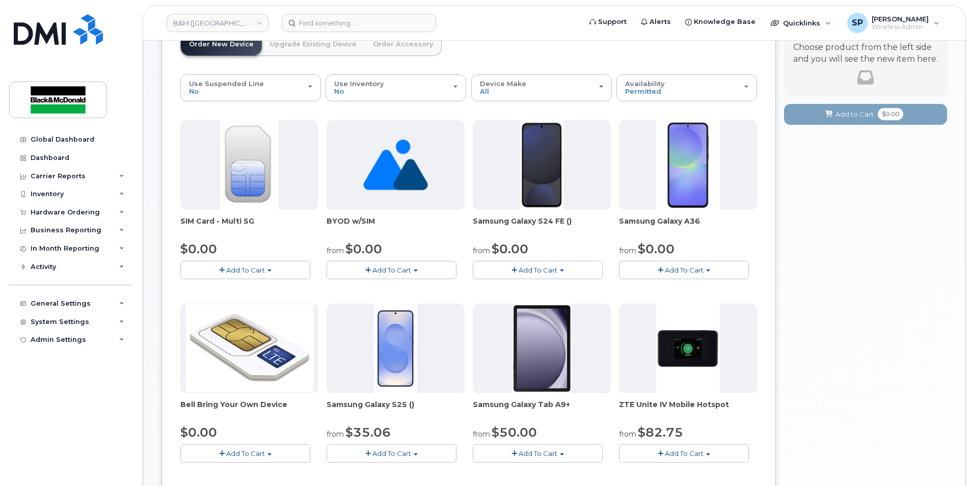
scroll to position [67, 0]
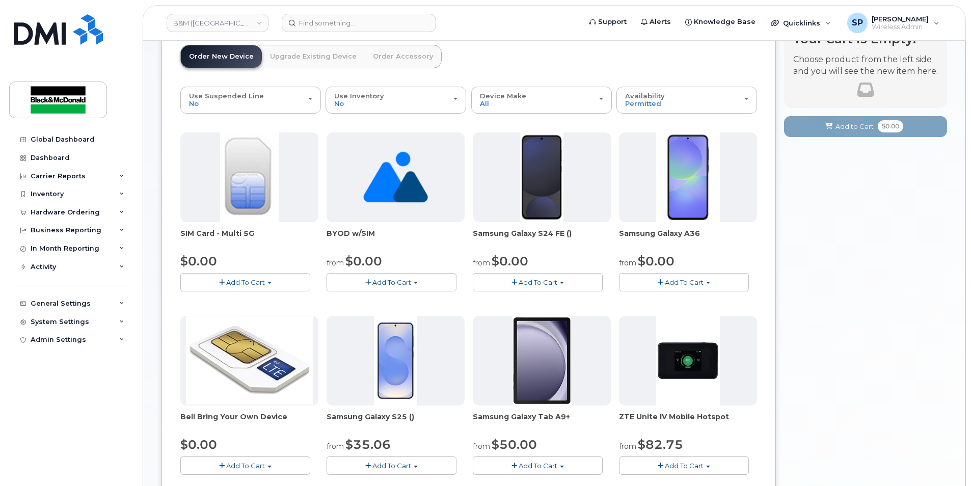
click at [535, 249] on div "Samsung Galaxy S24 FE () from $0.00 Add To Cart $0.00 - 3 year term - voice & d…" at bounding box center [542, 211] width 138 height 159
click at [527, 281] on span "Add To Cart" at bounding box center [537, 282] width 39 height 8
click at [523, 298] on link "$0.00 - 3 year term - voice & data plan (128GB)" at bounding box center [563, 301] width 177 height 13
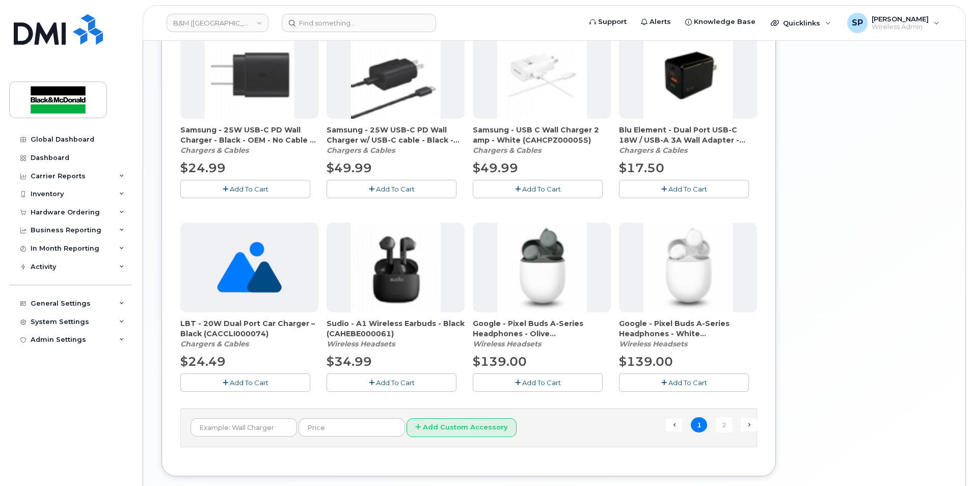
scroll to position [606, 0]
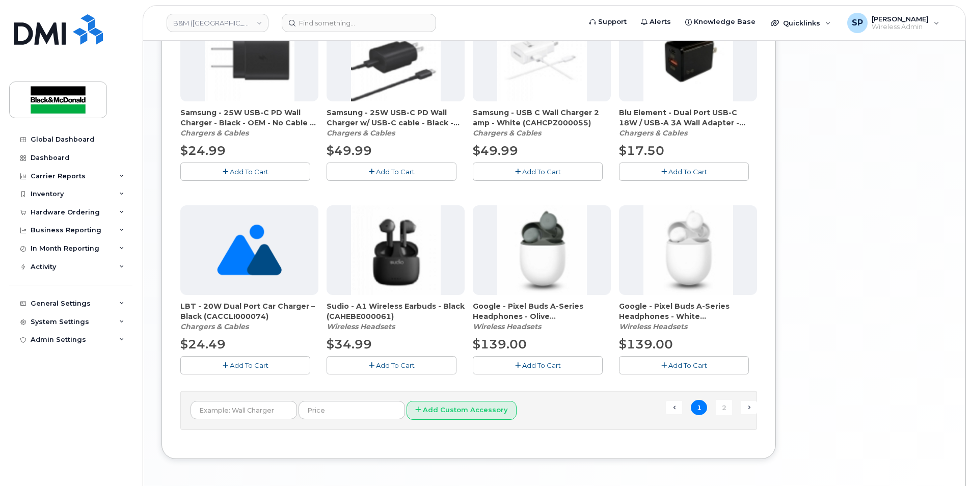
click at [715, 407] on ul "← Previous 1 2 Next →" at bounding box center [711, 408] width 91 height 16
click at [723, 409] on link "2" at bounding box center [724, 408] width 16 height 16
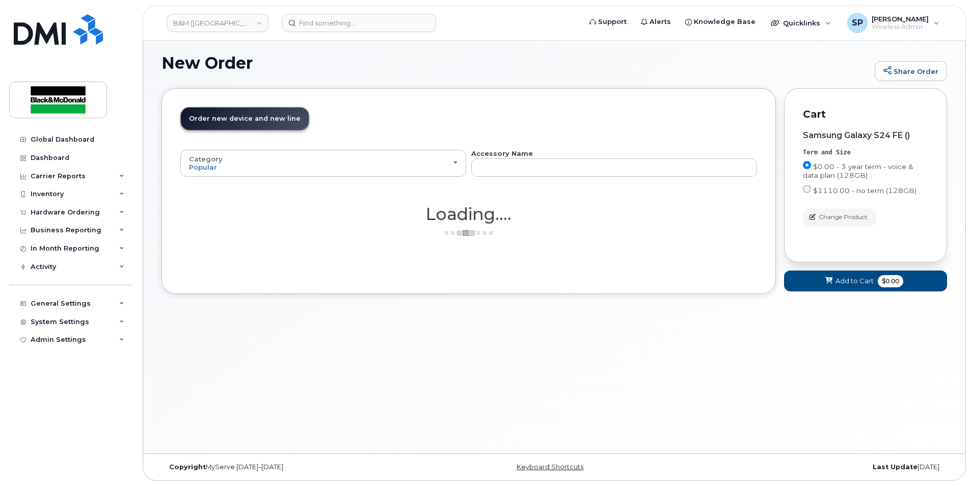
scroll to position [5, 0]
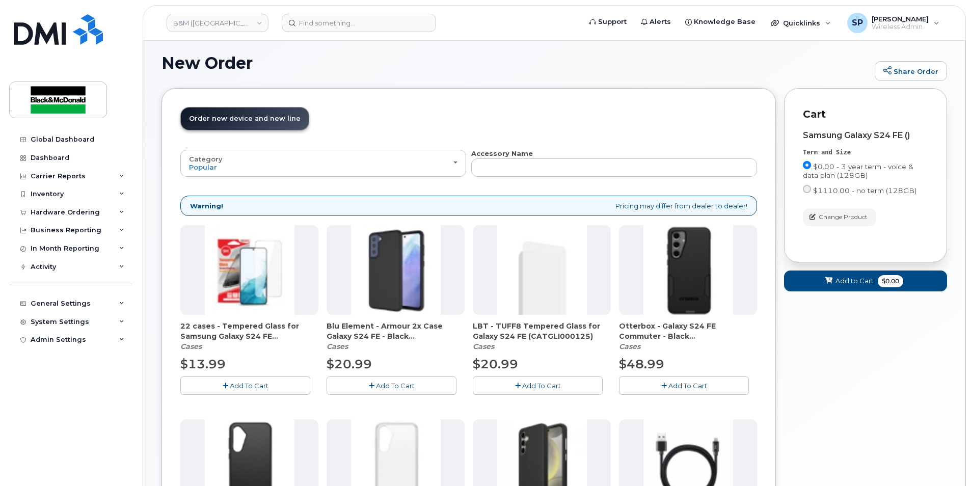
click at [370, 383] on icon "button" at bounding box center [372, 385] width 6 height 7
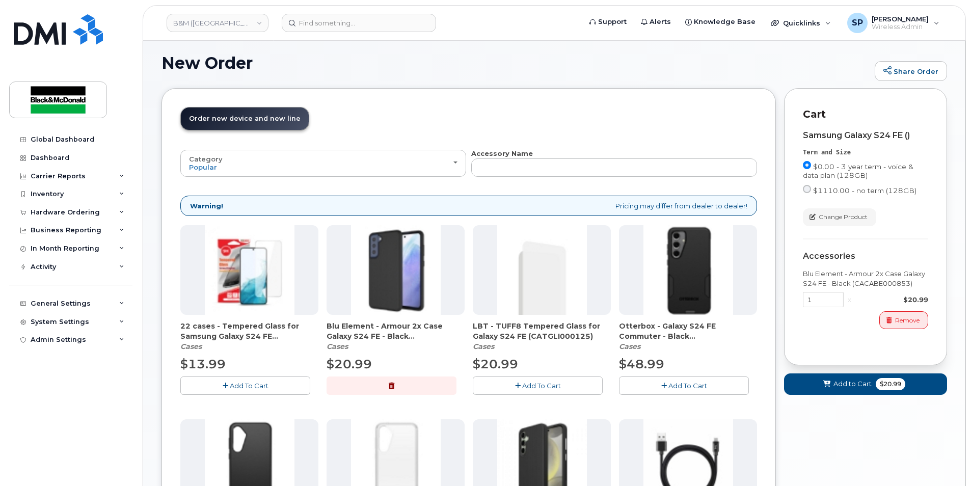
click at [273, 388] on button "Add To Cart" at bounding box center [245, 385] width 130 height 18
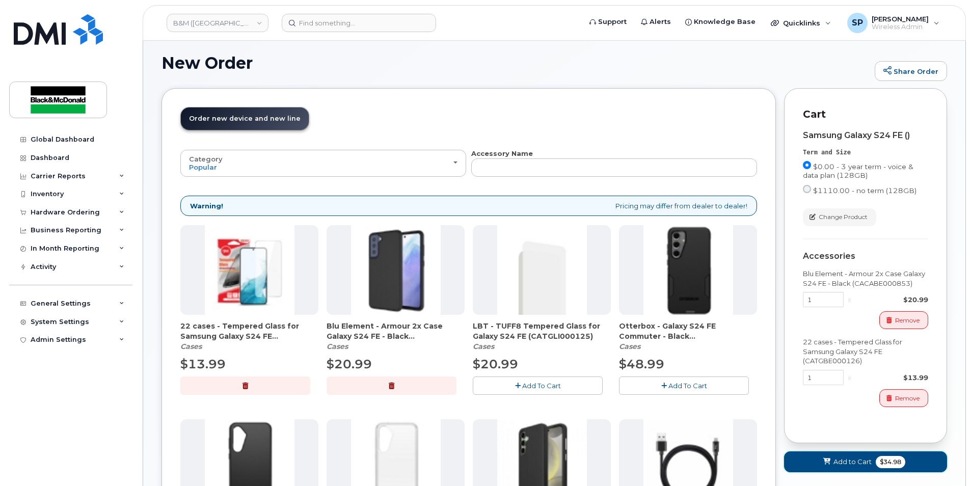
click at [895, 465] on span "$34.98" at bounding box center [890, 462] width 30 height 12
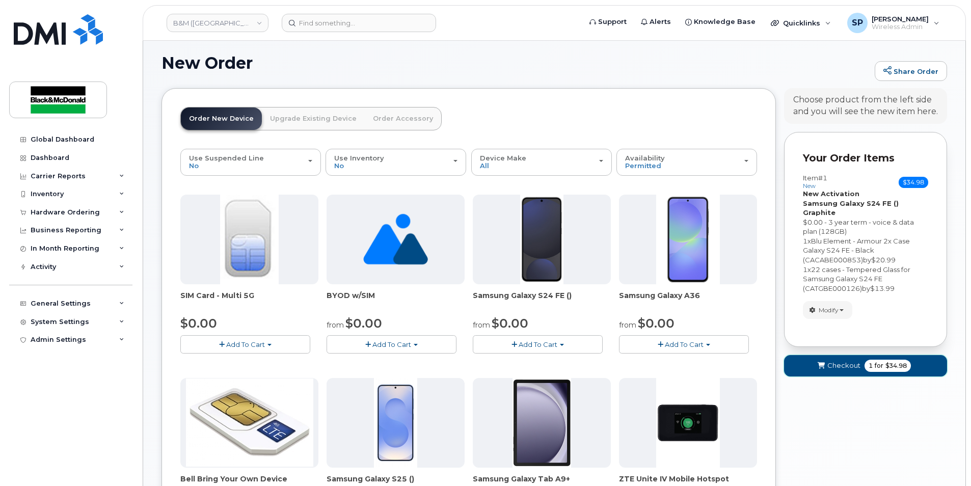
click at [836, 361] on span "Checkout" at bounding box center [843, 366] width 33 height 10
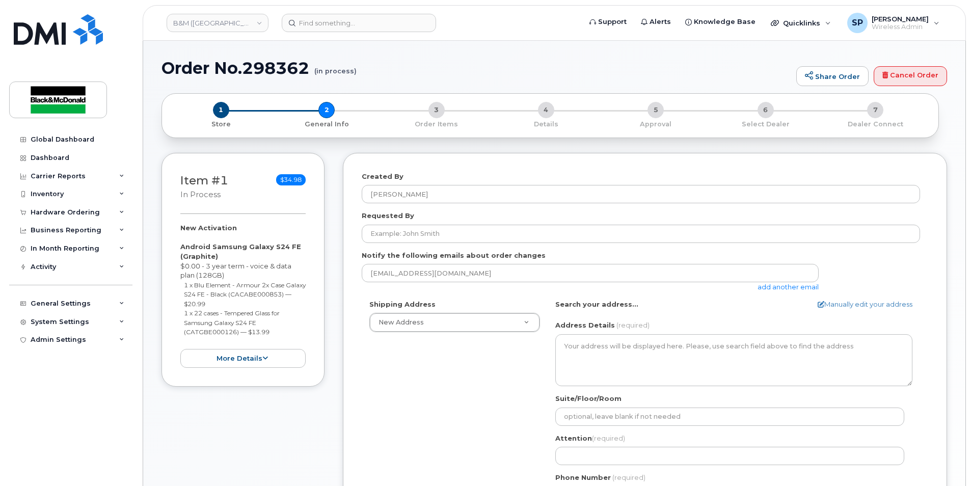
select select
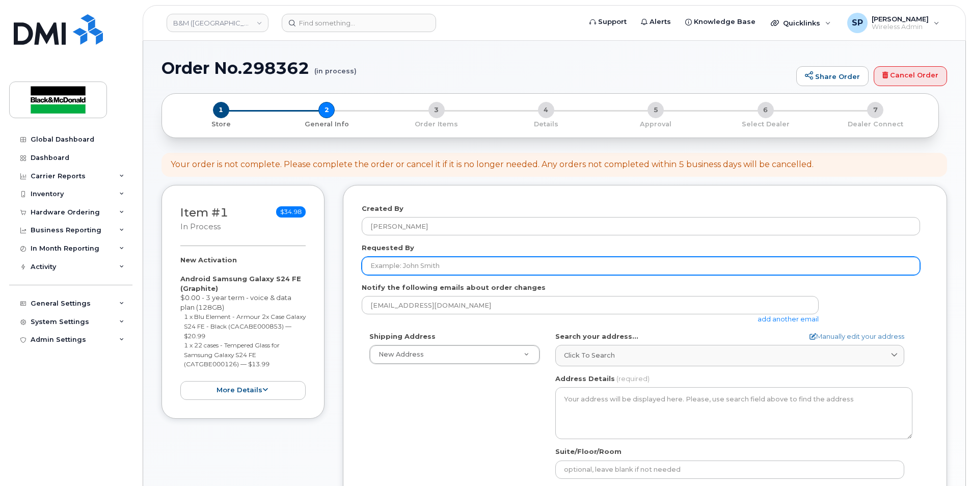
click at [374, 261] on input "Requested By" at bounding box center [641, 266] width 558 height 18
type input "[PERSON_NAME]"
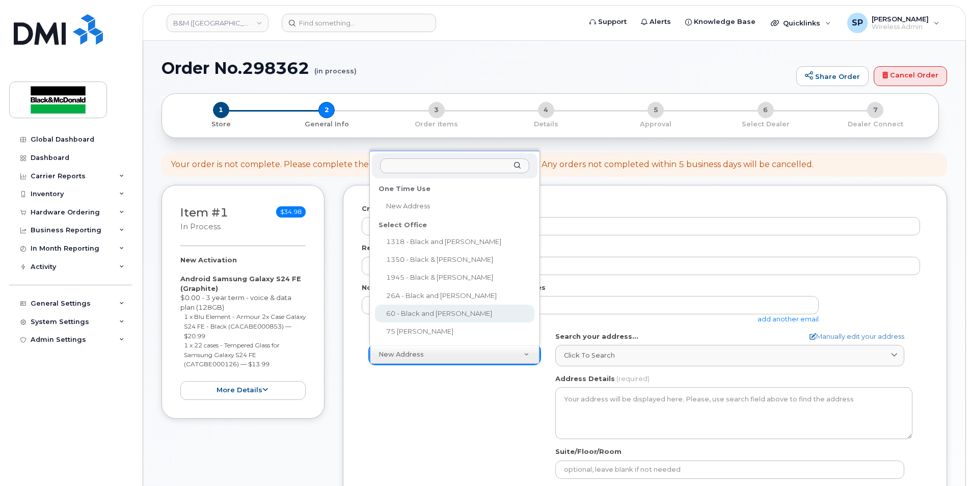
select select
type textarea "60 Cutler Avenue Dartmouth Nova Scotia B3B 0J6"
type input "Deanna Russell"
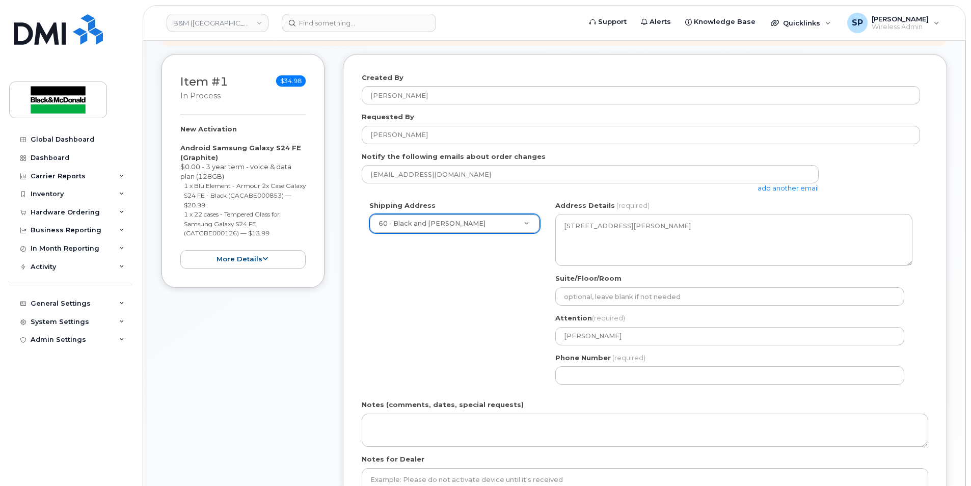
scroll to position [134, 0]
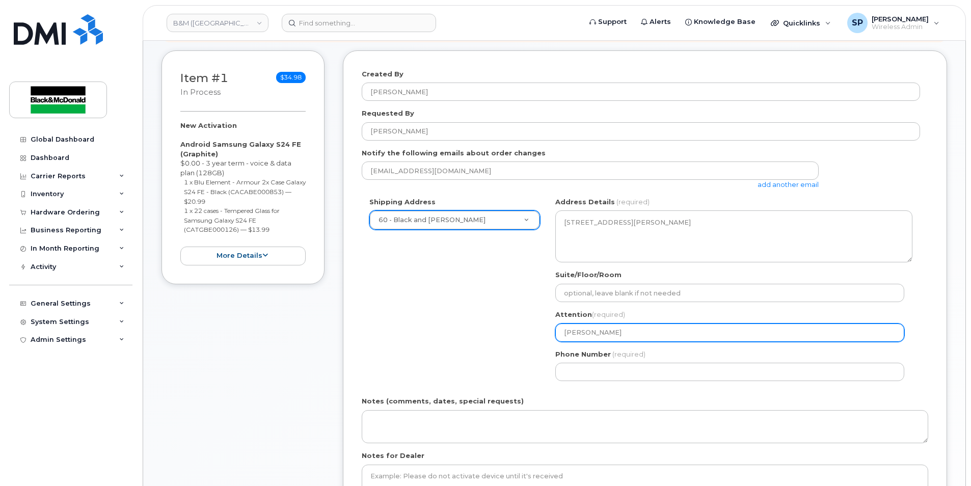
drag, startPoint x: 626, startPoint y: 335, endPoint x: 491, endPoint y: 338, distance: 135.0
click at [491, 338] on div "Shipping Address 60 - Black and McDonald New Address 1318 - Black and McDonald …" at bounding box center [641, 292] width 558 height 191
select select
type input "S"
select select
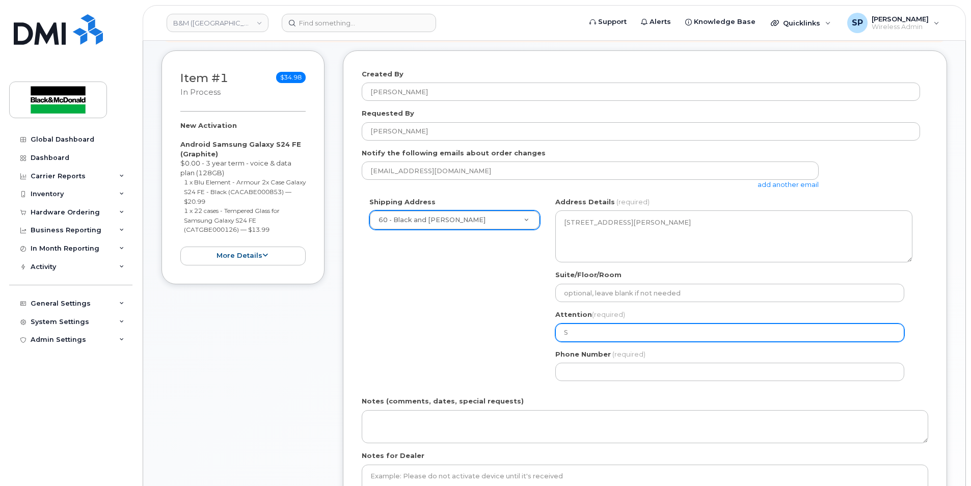
type input "Sp"
select select
type input "Spe"
select select
type input "Spen"
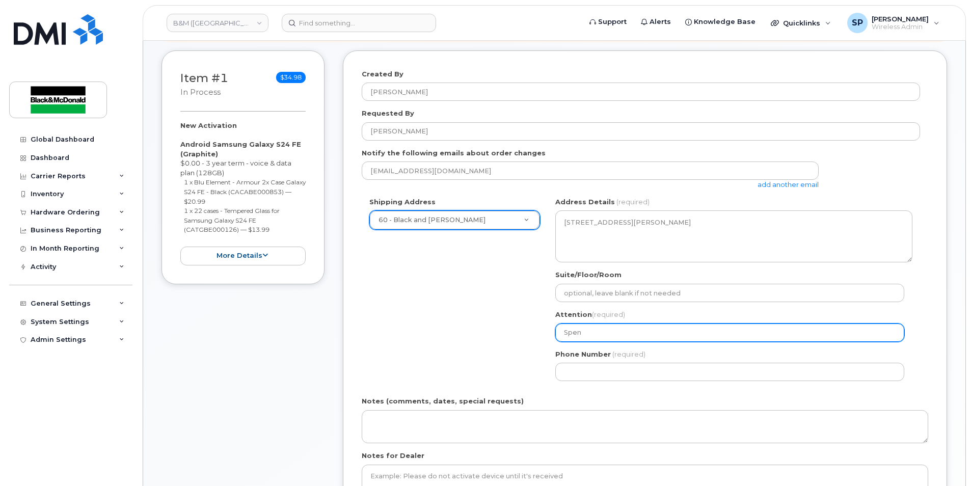
select select
type input "Spenc"
select select
type input "Spence"
select select
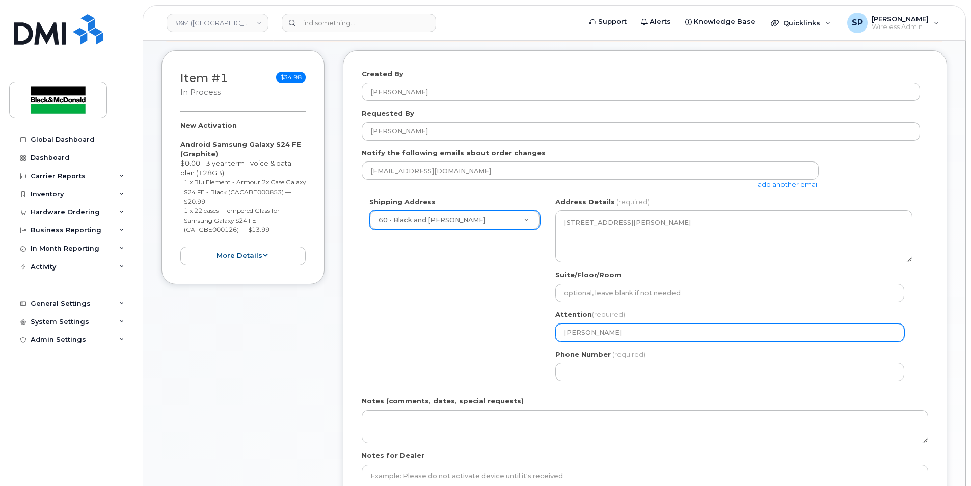
drag, startPoint x: 661, startPoint y: 341, endPoint x: 651, endPoint y: 328, distance: 16.0
click at [659, 338] on input "Spencer" at bounding box center [729, 332] width 349 height 18
click at [609, 333] on input "Spencer" at bounding box center [729, 332] width 349 height 18
type input "[PERSON_NAME]"
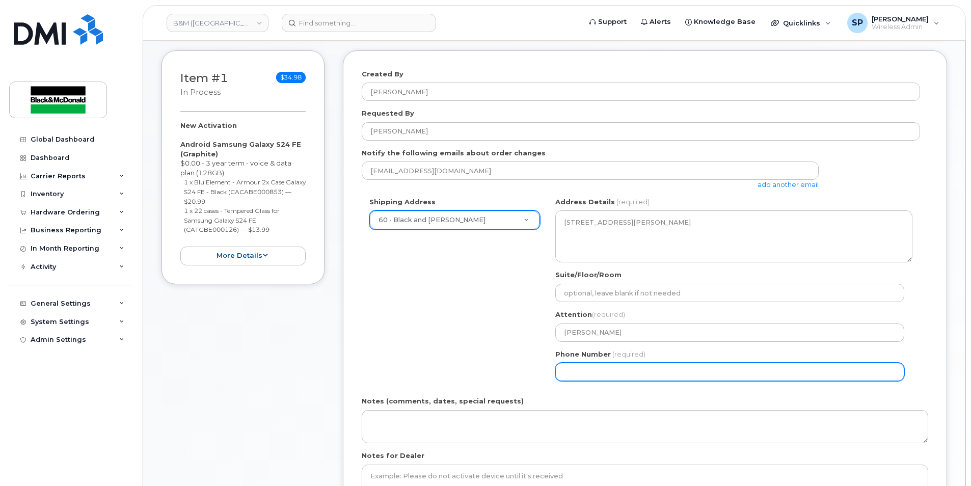
select select
type input "9024683101"
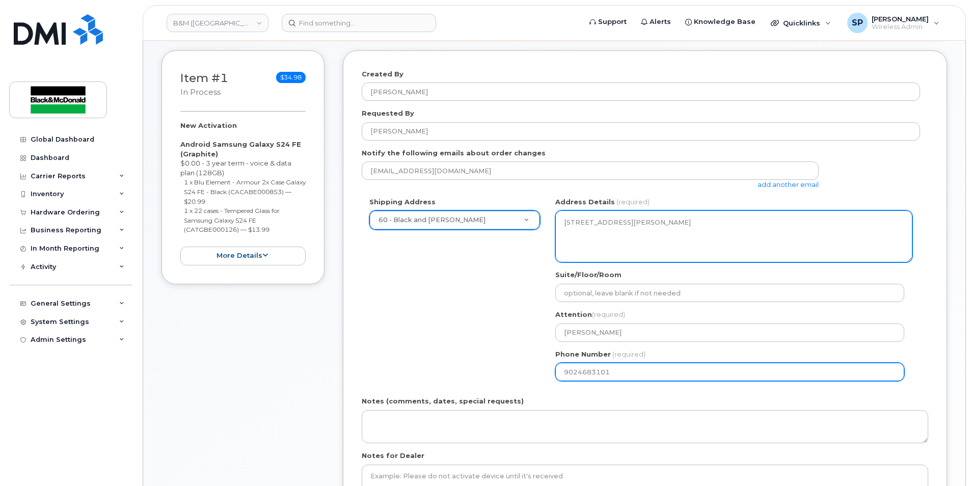
select select
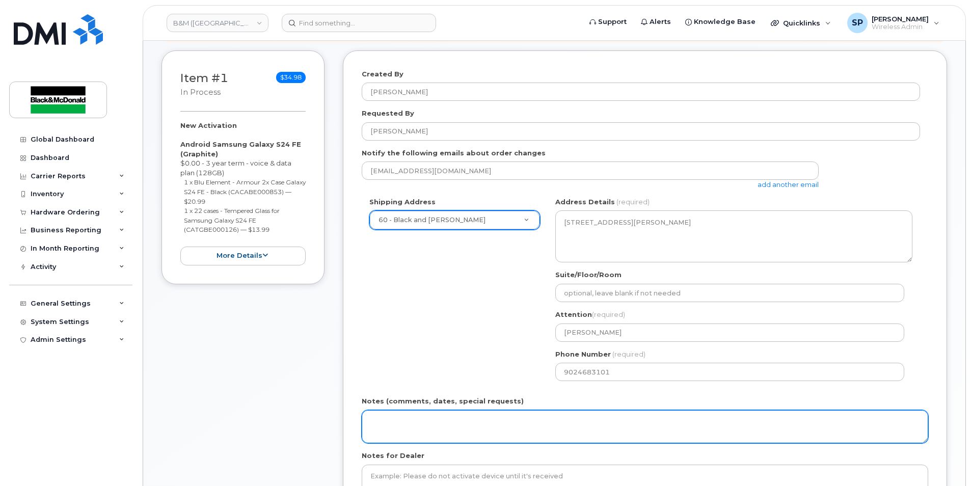
click at [399, 433] on textarea "Notes (comments, dates, special requests)" at bounding box center [645, 427] width 566 height 34
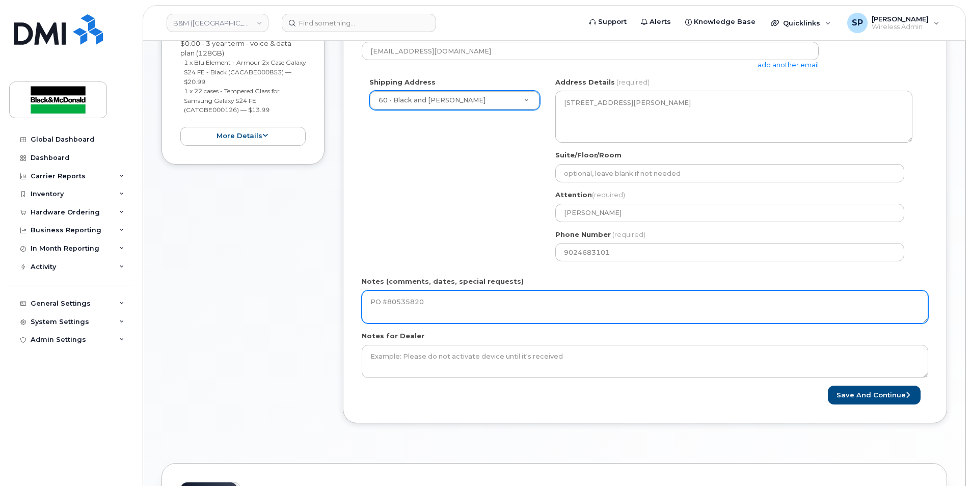
scroll to position [337, 0]
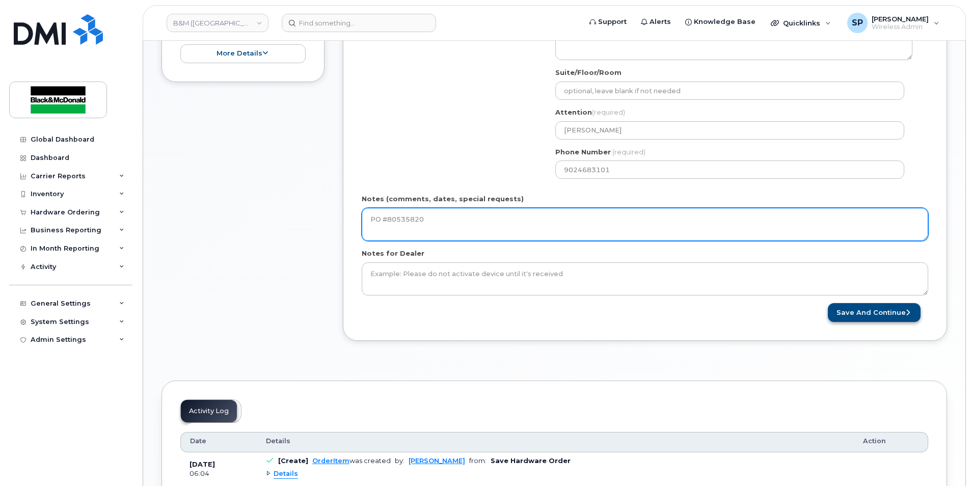
type textarea "PO #80535820"
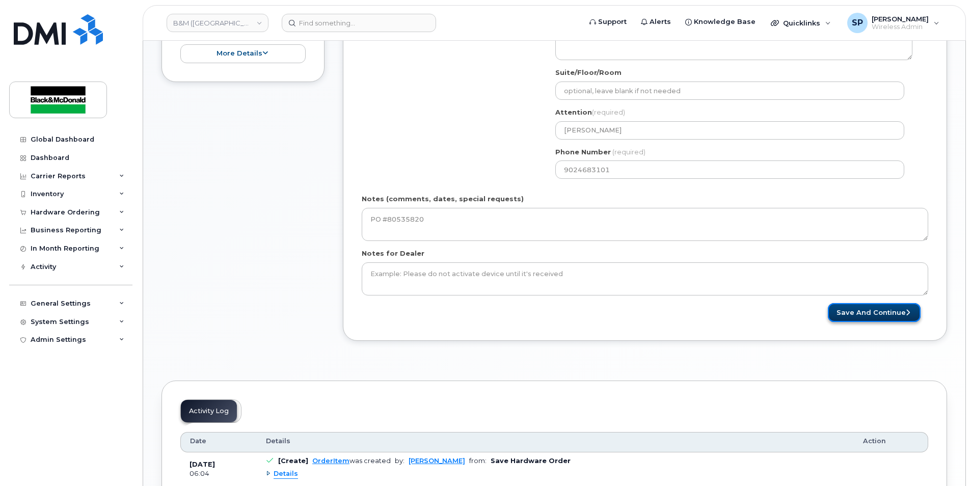
click at [864, 314] on button "Save and Continue" at bounding box center [874, 312] width 93 height 19
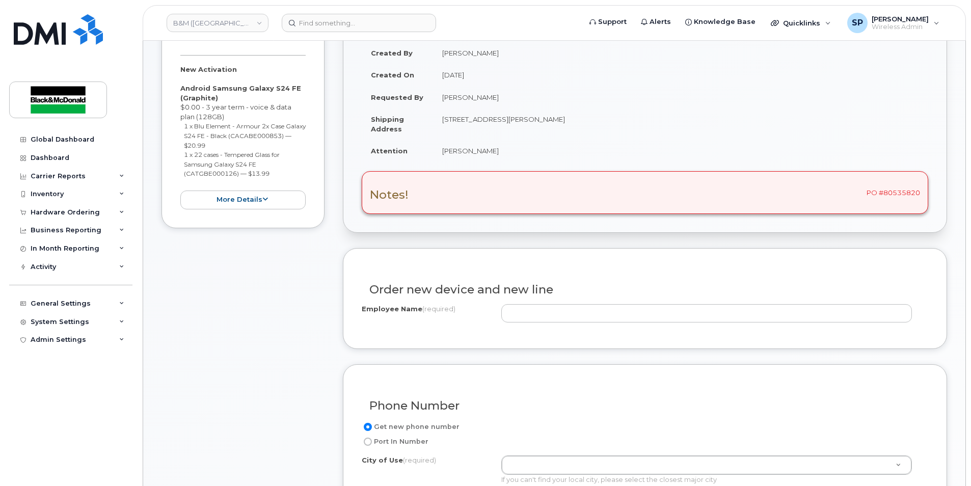
scroll to position [202, 0]
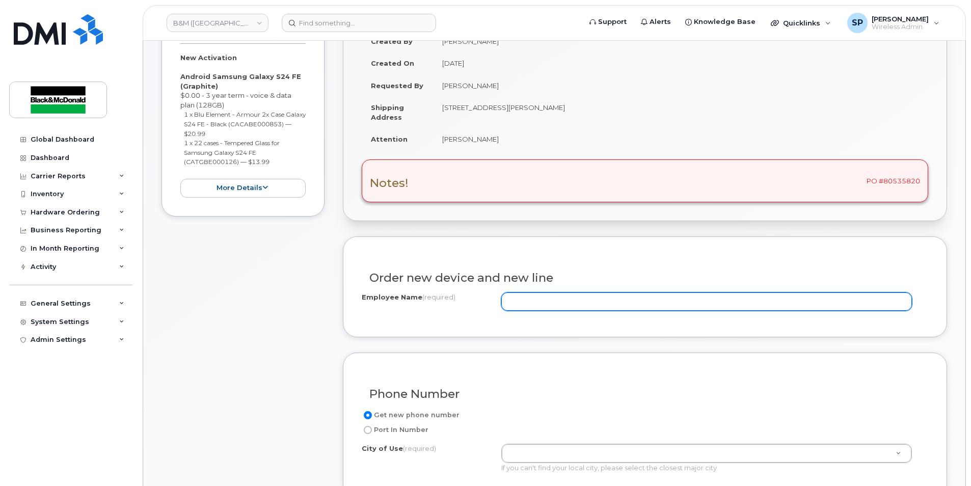
click at [571, 309] on input "Employee Name (required)" at bounding box center [706, 301] width 410 height 18
click at [524, 300] on input "Employee Name (required)" at bounding box center [706, 301] width 410 height 18
paste input "[PERSON_NAME]"
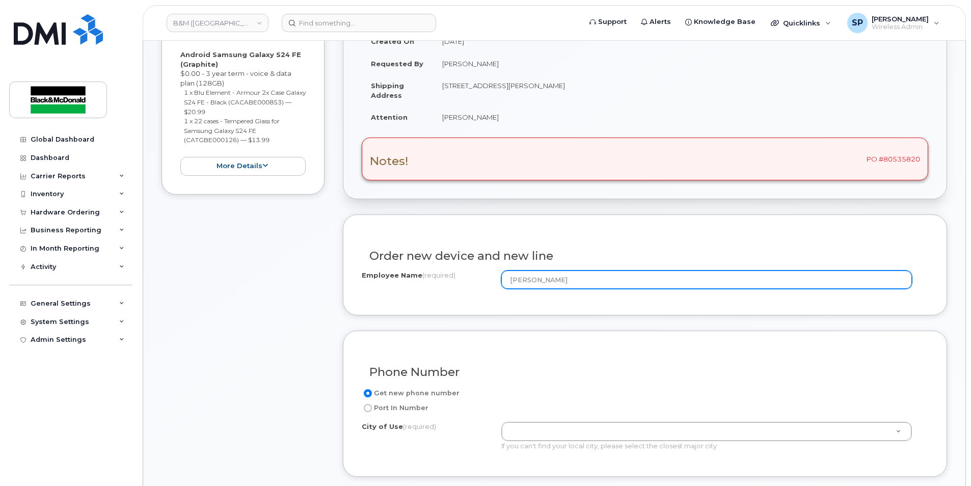
scroll to position [236, 0]
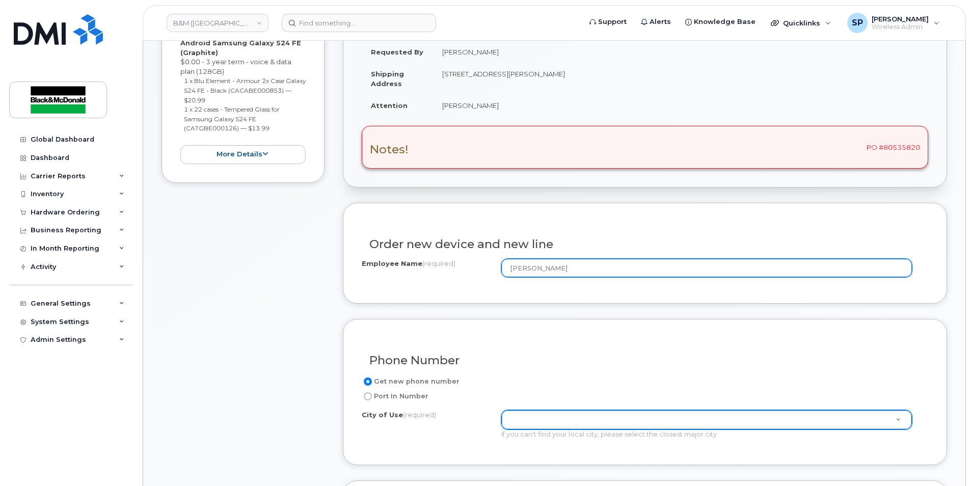
type input "[PERSON_NAME]"
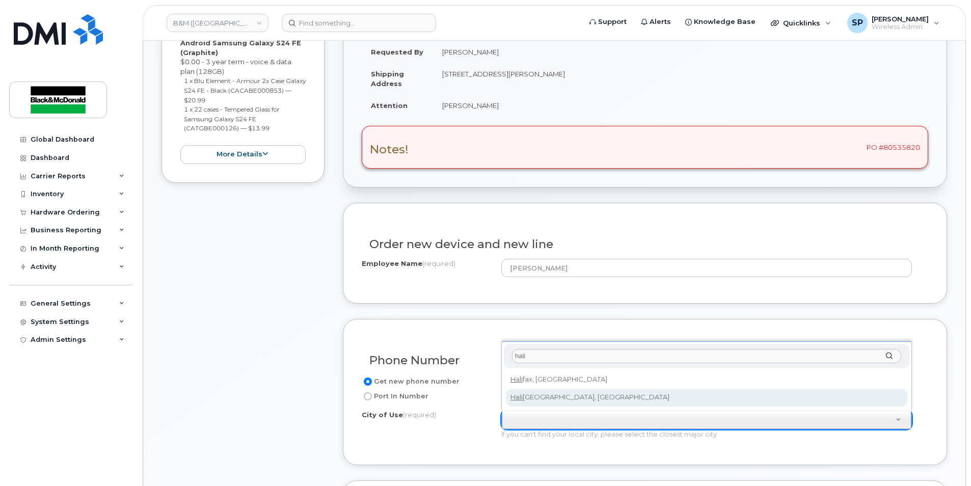
type input "hali"
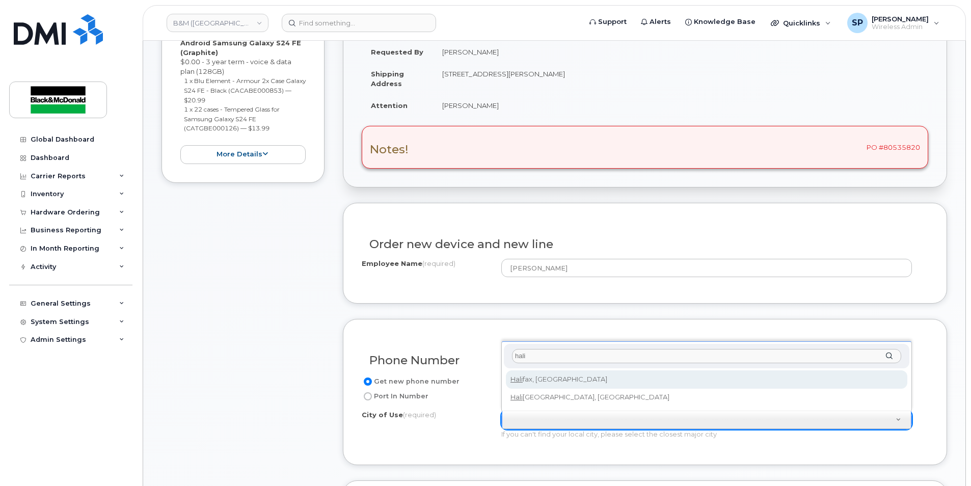
type input "3070"
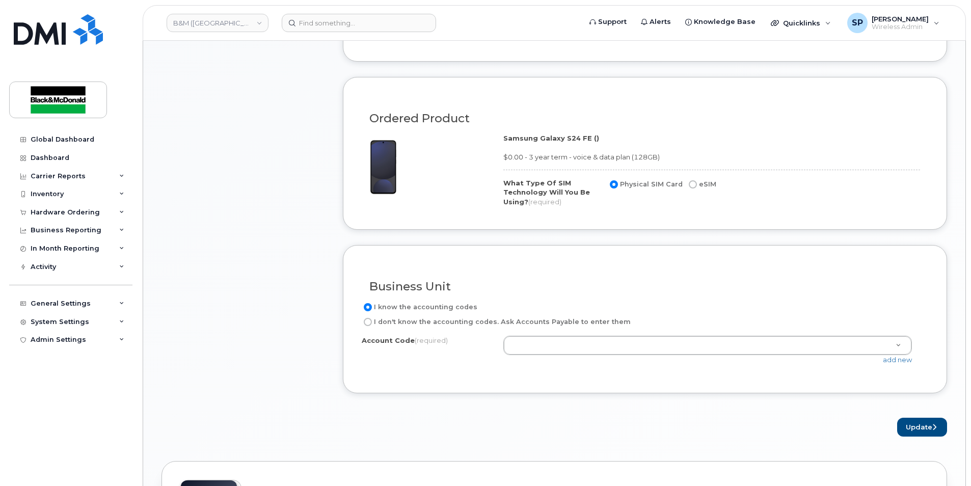
scroll to position [640, 0]
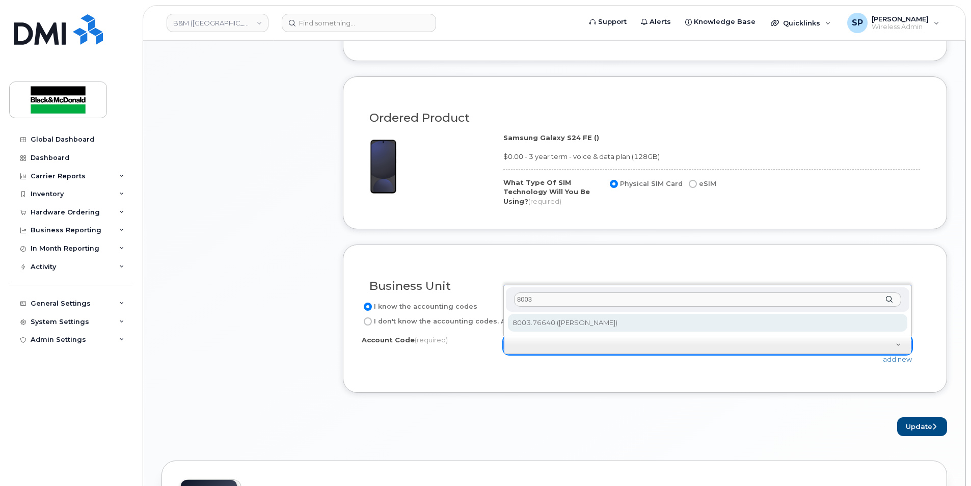
type input "8003"
select select "8003.76640"
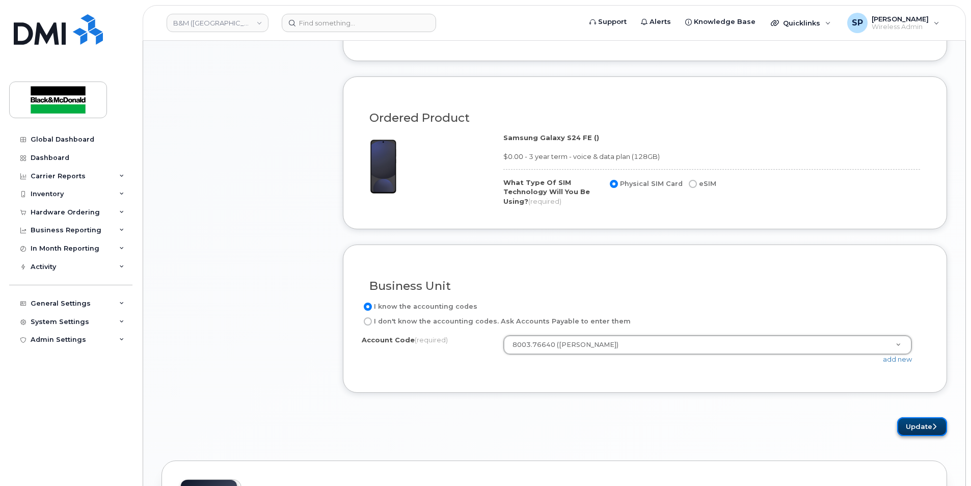
click at [911, 425] on button "Update" at bounding box center [922, 426] width 50 height 19
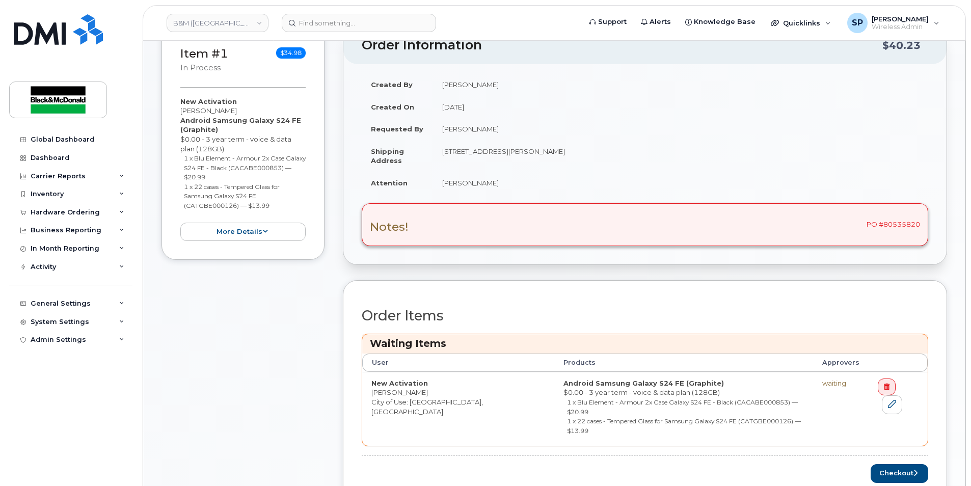
scroll to position [370, 0]
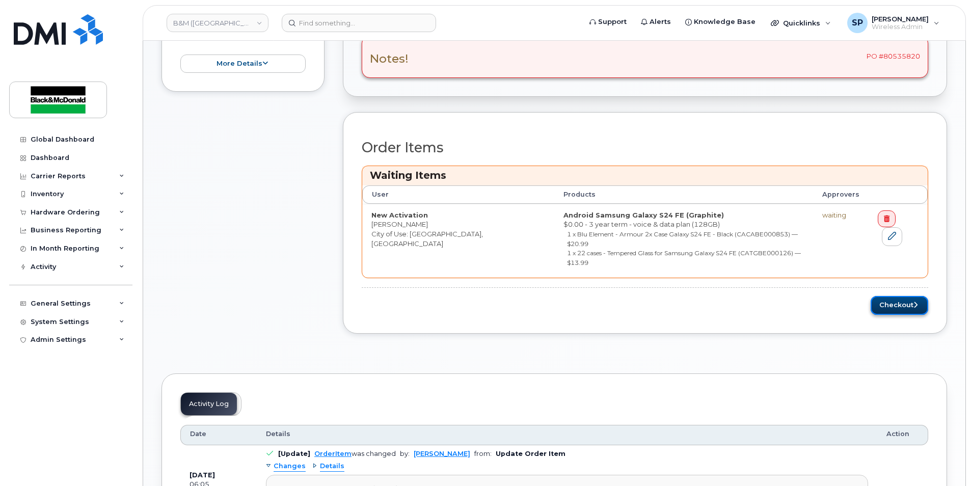
click at [911, 296] on button "Checkout" at bounding box center [899, 305] width 58 height 19
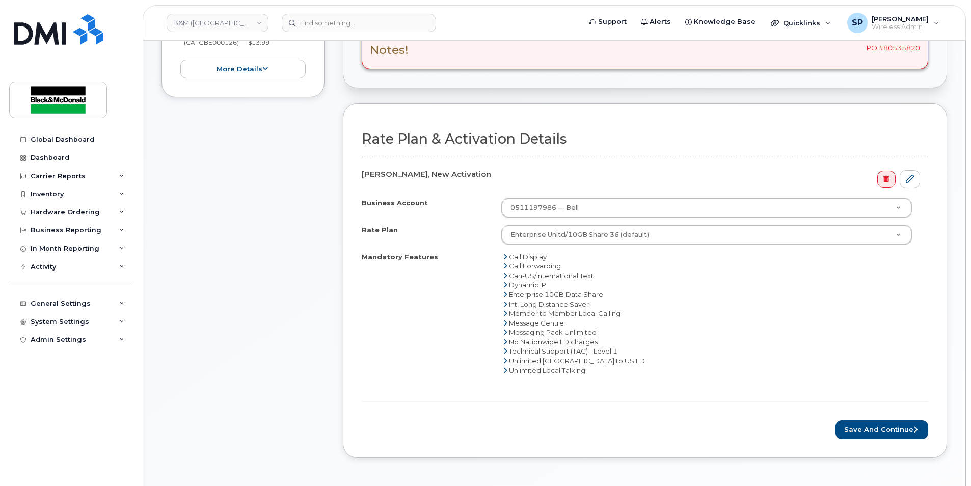
scroll to position [505, 0]
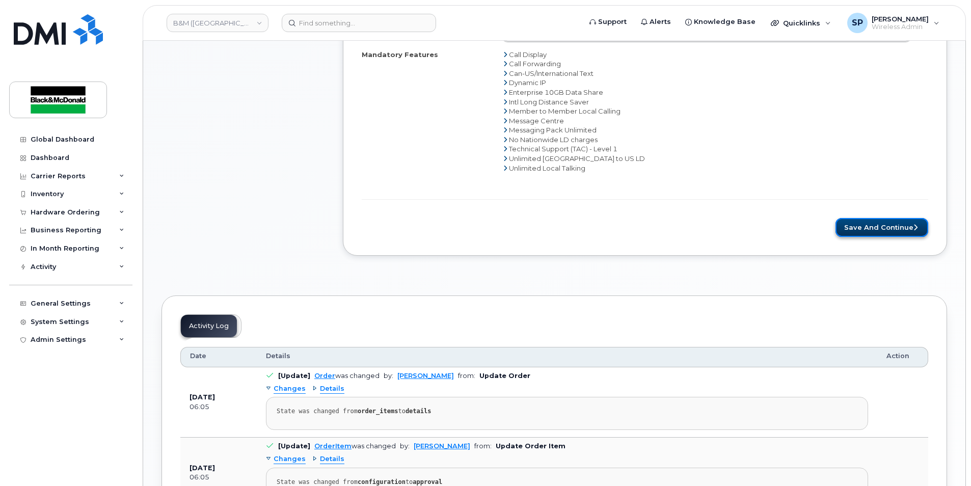
click at [882, 231] on button "Save and Continue" at bounding box center [881, 227] width 93 height 19
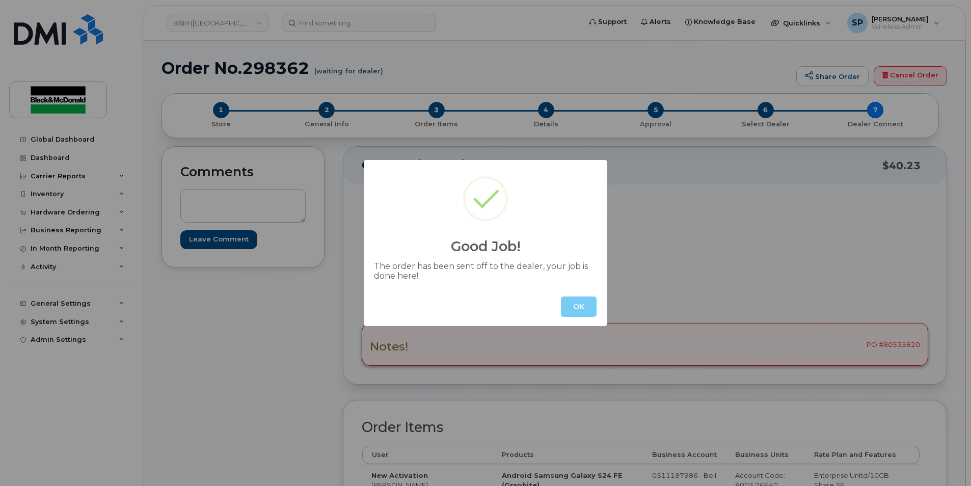
click at [569, 307] on button "OK" at bounding box center [579, 306] width 36 height 20
